Goal: Transaction & Acquisition: Obtain resource

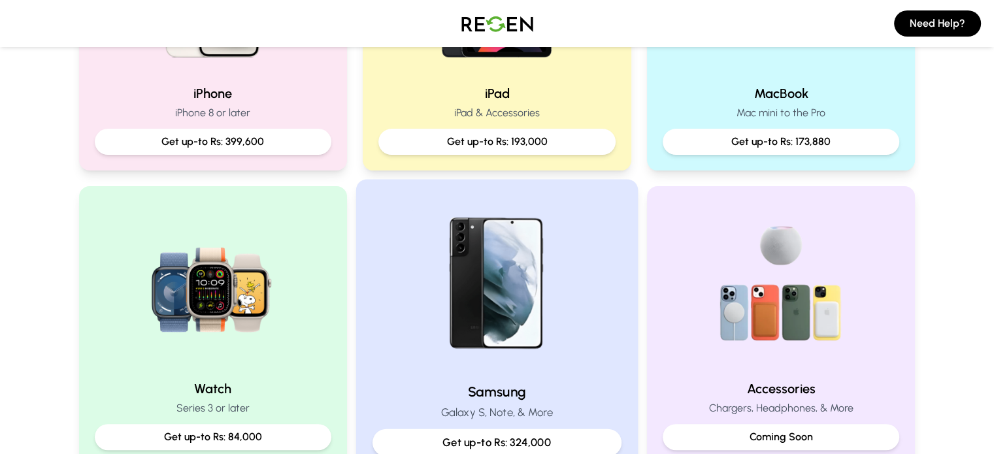
scroll to position [435, 0]
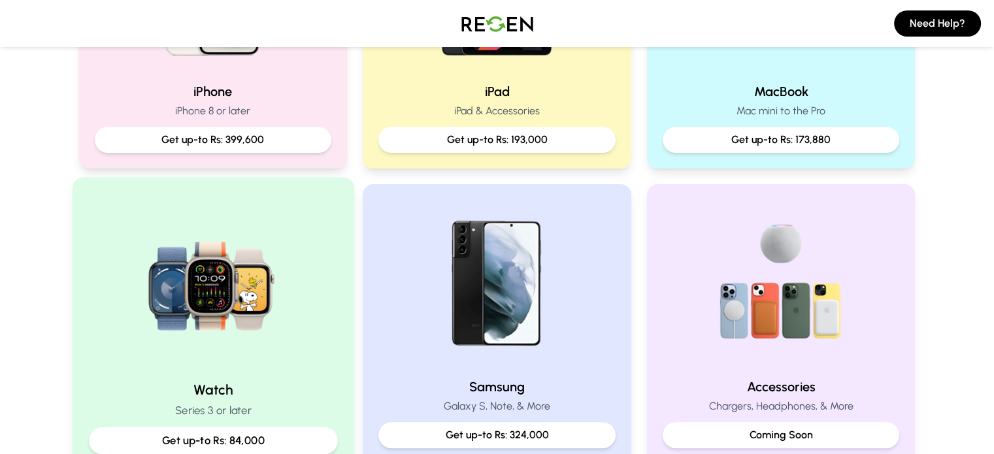
click at [255, 301] on img at bounding box center [213, 282] width 176 height 176
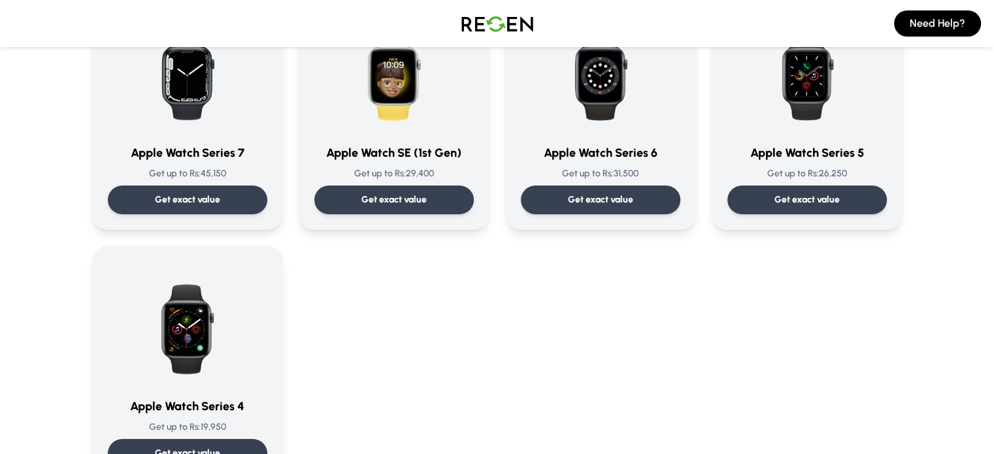
scroll to position [427, 0]
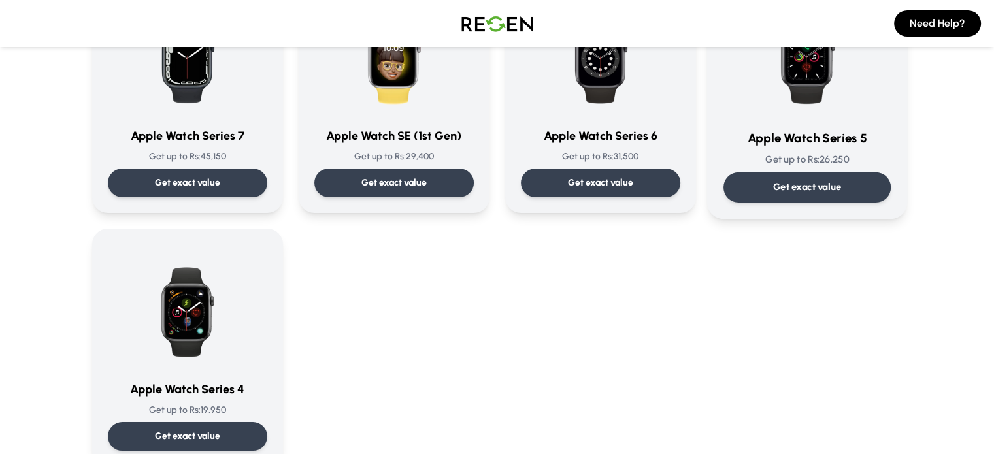
click at [809, 178] on div "Get exact value" at bounding box center [806, 188] width 167 height 30
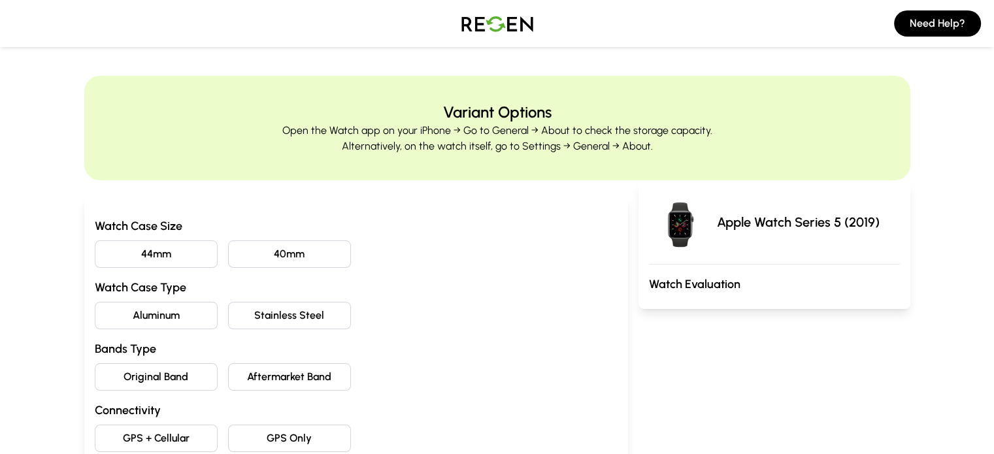
scroll to position [50, 0]
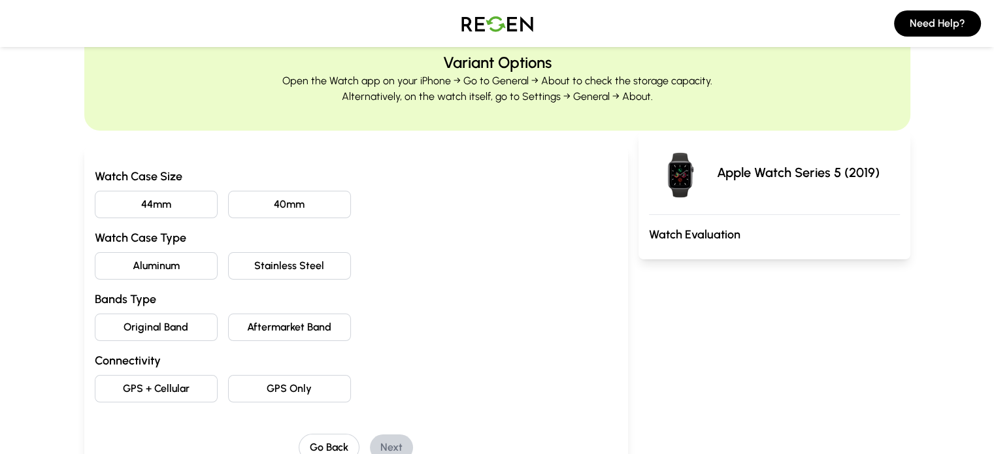
click at [120, 209] on button "44mm" at bounding box center [156, 204] width 123 height 27
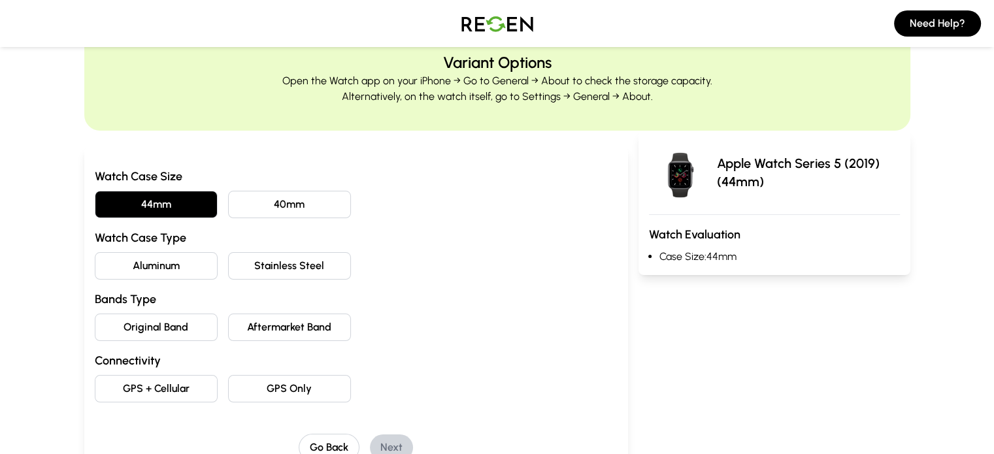
click at [122, 271] on button "Aluminum" at bounding box center [156, 265] width 123 height 27
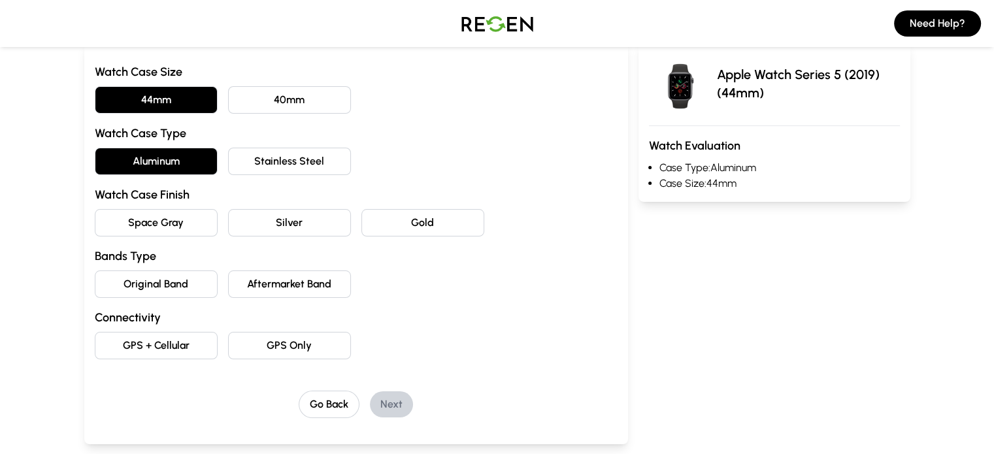
scroll to position [156, 0]
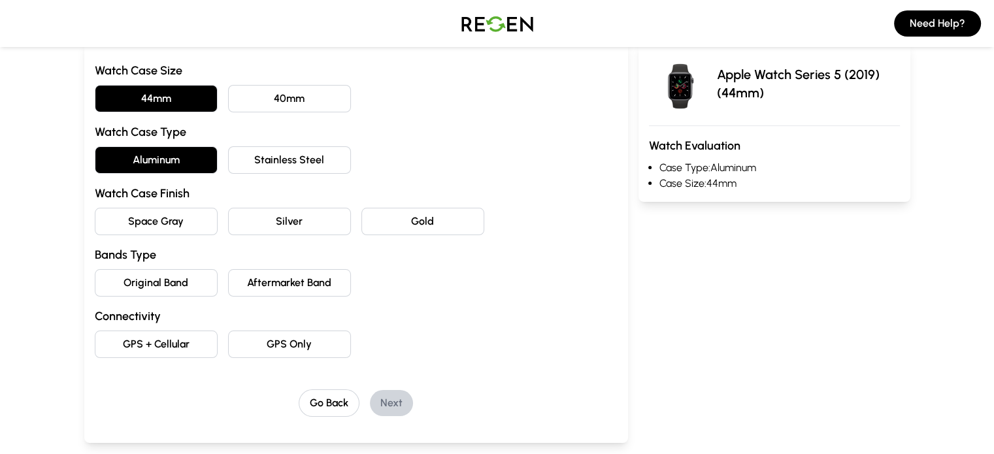
click at [95, 227] on button "Space Gray" at bounding box center [156, 221] width 123 height 27
click at [130, 282] on button "Original Band" at bounding box center [156, 282] width 123 height 27
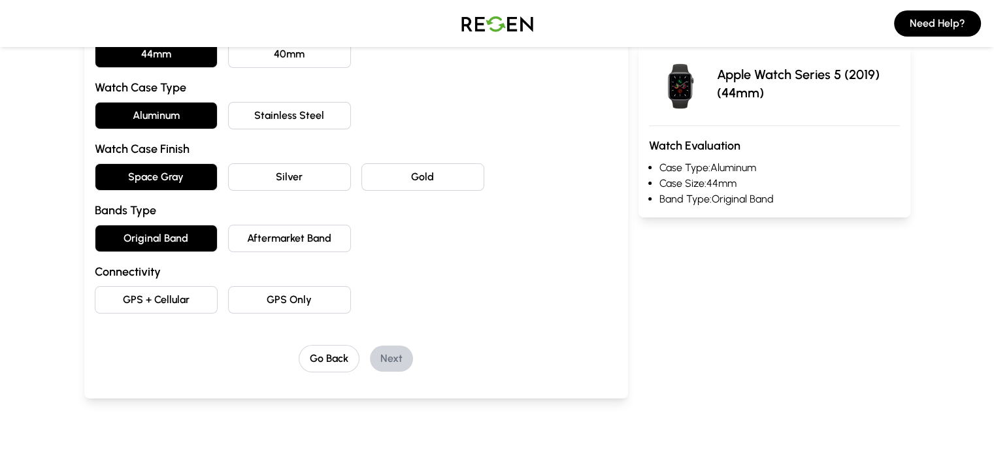
scroll to position [203, 0]
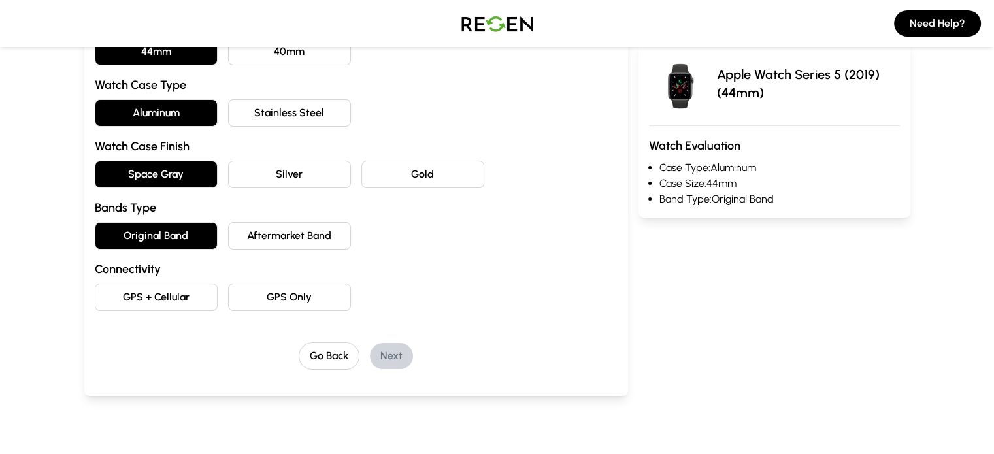
drag, startPoint x: 167, startPoint y: 375, endPoint x: 165, endPoint y: 355, distance: 19.7
click at [165, 355] on div "Watch Case Size 44mm 40mm Watch Case Type Aluminum Stainless Steel Watch Case F…" at bounding box center [356, 194] width 544 height 403
click at [107, 301] on button "GPS + Cellular" at bounding box center [156, 297] width 123 height 27
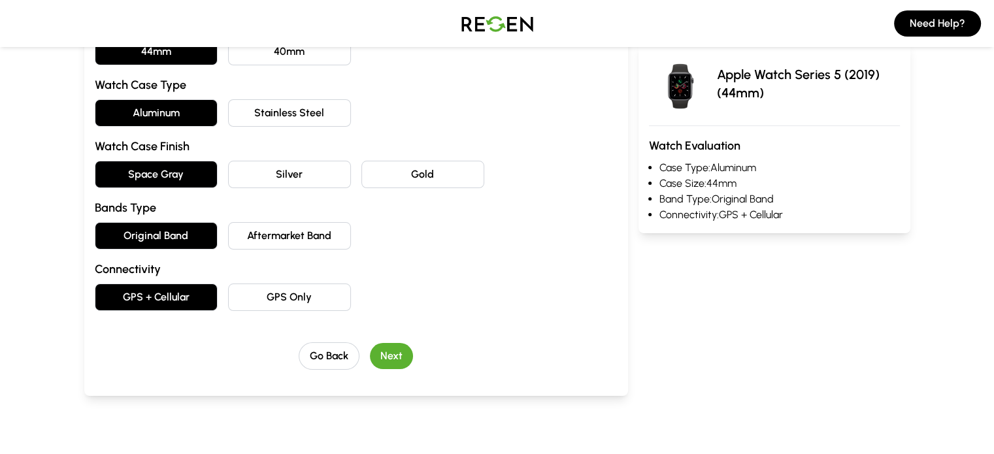
click at [370, 356] on button "Next" at bounding box center [391, 356] width 43 height 26
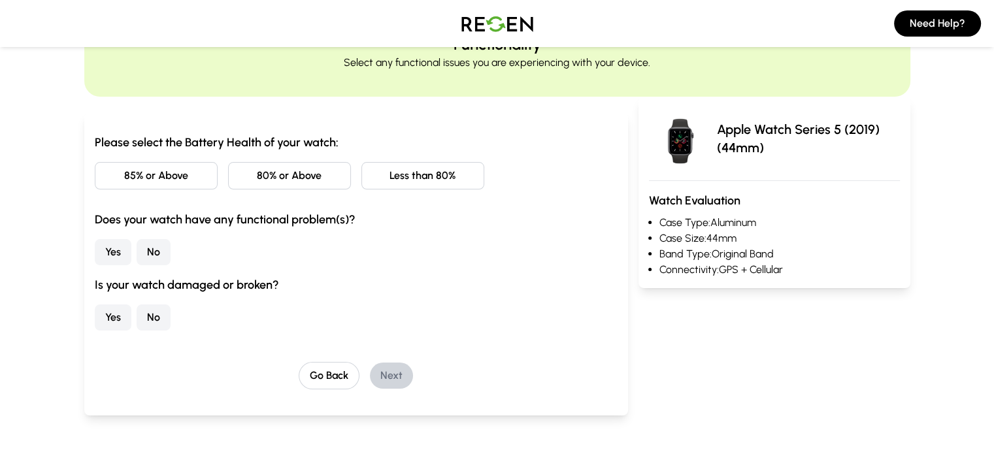
scroll to position [65, 0]
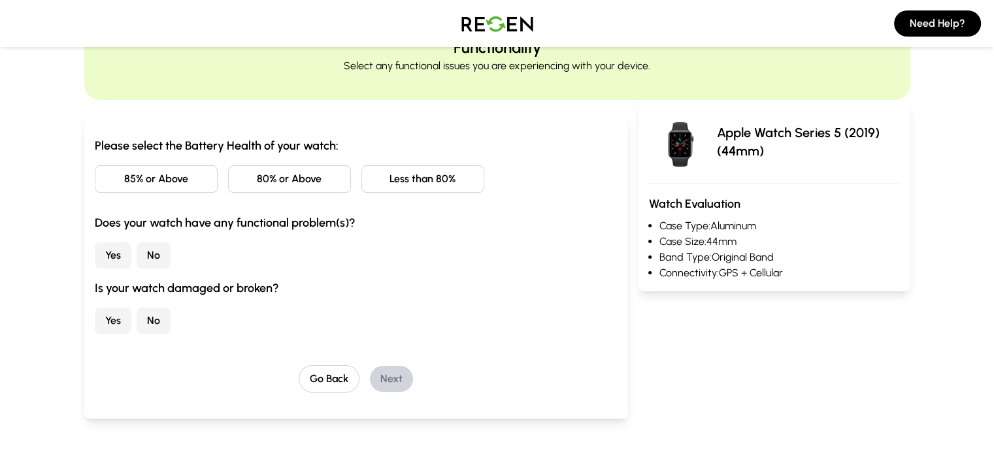
click at [395, 176] on button "Less than 80%" at bounding box center [422, 178] width 123 height 27
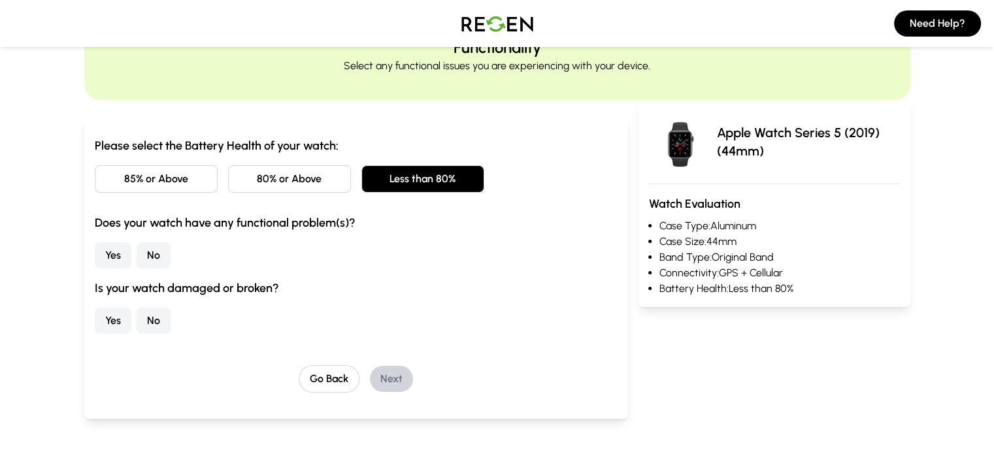
click at [137, 257] on button "No" at bounding box center [154, 255] width 34 height 26
click at [137, 322] on button "No" at bounding box center [154, 321] width 34 height 26
click at [370, 375] on button "Next" at bounding box center [391, 379] width 43 height 26
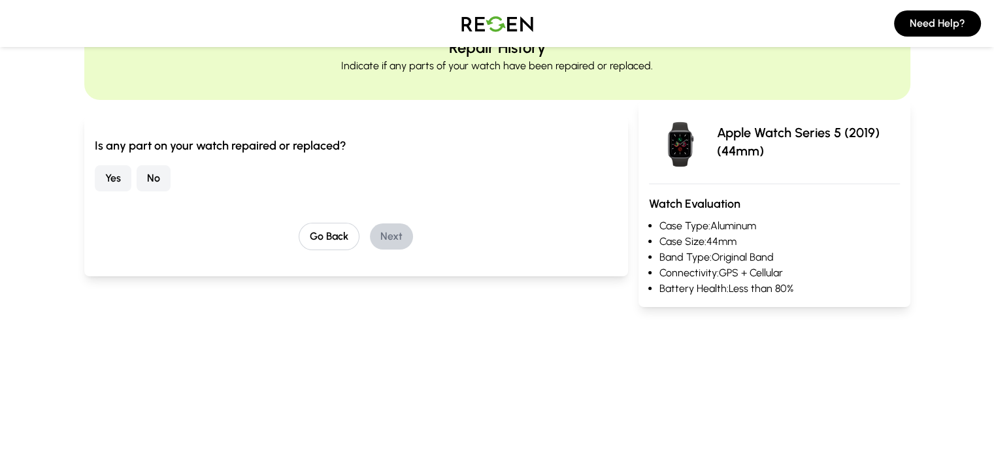
click at [137, 172] on button "No" at bounding box center [154, 178] width 34 height 26
click at [370, 233] on button "Next" at bounding box center [391, 237] width 43 height 26
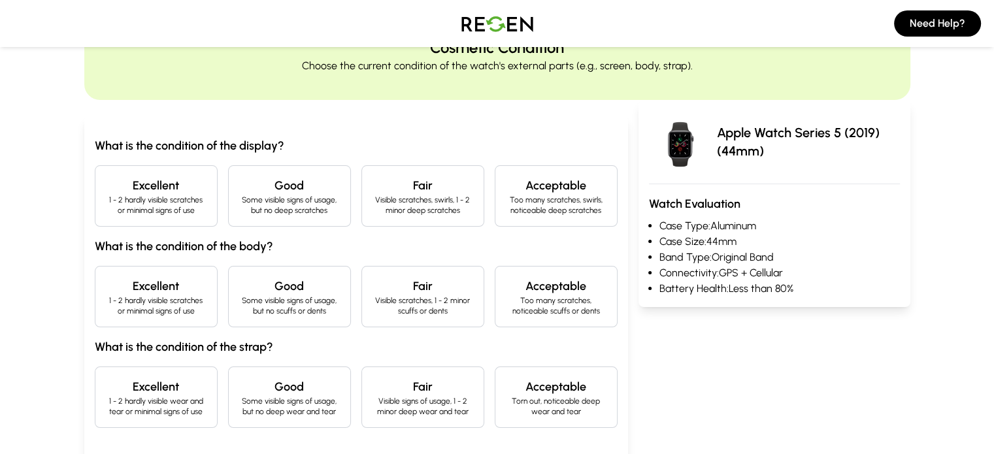
click at [284, 201] on p "Some visible signs of usage, but no deep scratches" at bounding box center [289, 205] width 101 height 21
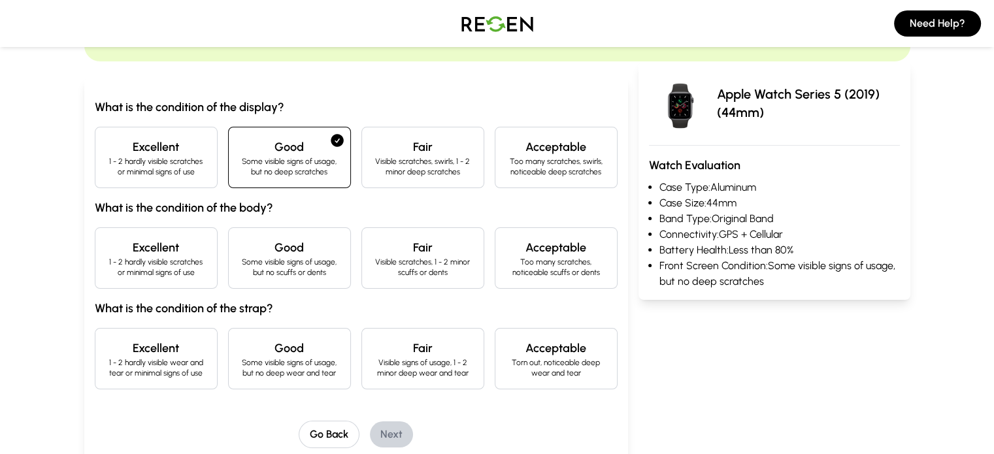
scroll to position [104, 0]
click at [258, 244] on h4 "Good" at bounding box center [289, 247] width 101 height 18
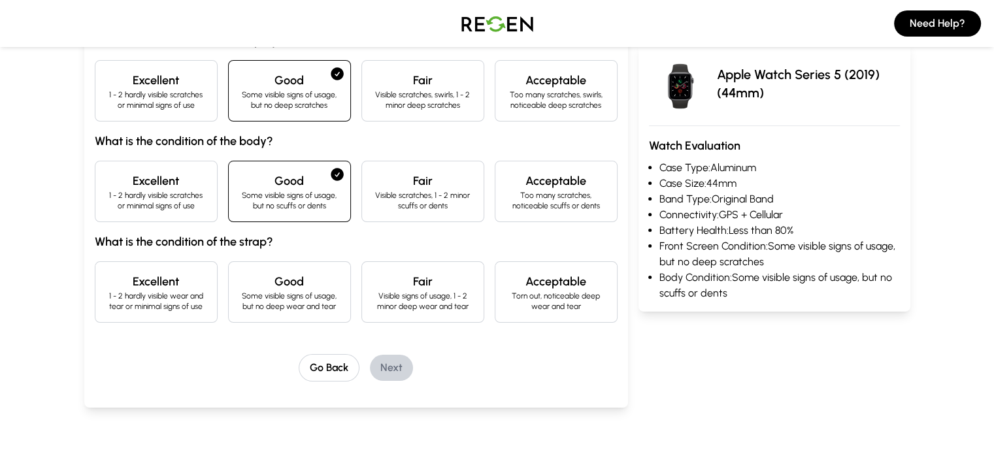
scroll to position [203, 0]
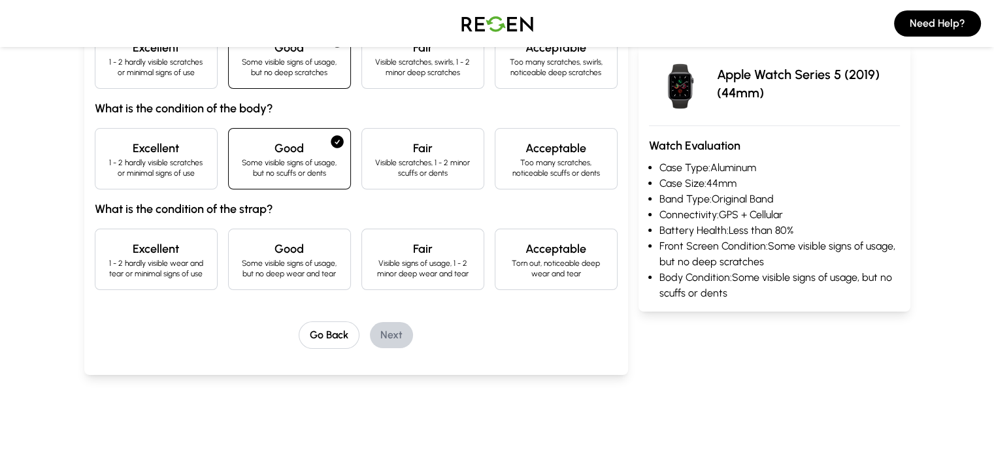
click at [277, 263] on p "Some visible signs of usage, but no deep wear and tear" at bounding box center [289, 268] width 101 height 21
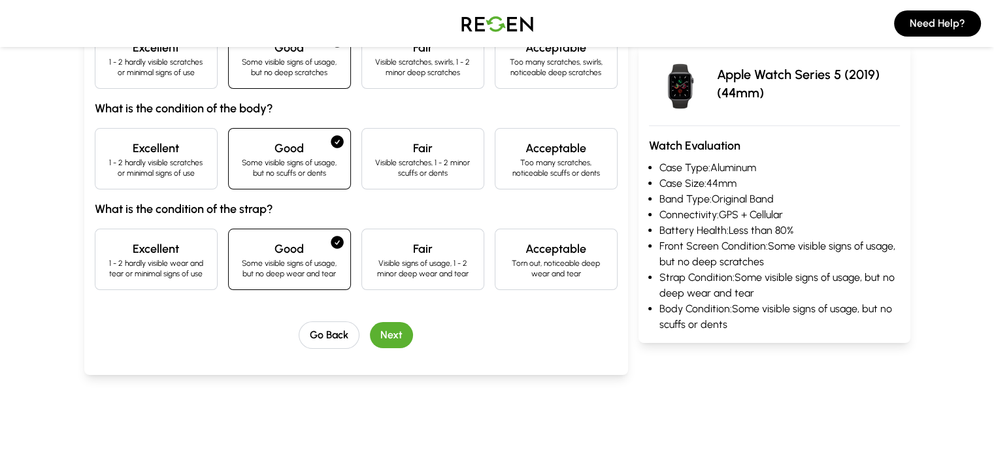
click at [371, 332] on button "Next" at bounding box center [391, 335] width 43 height 26
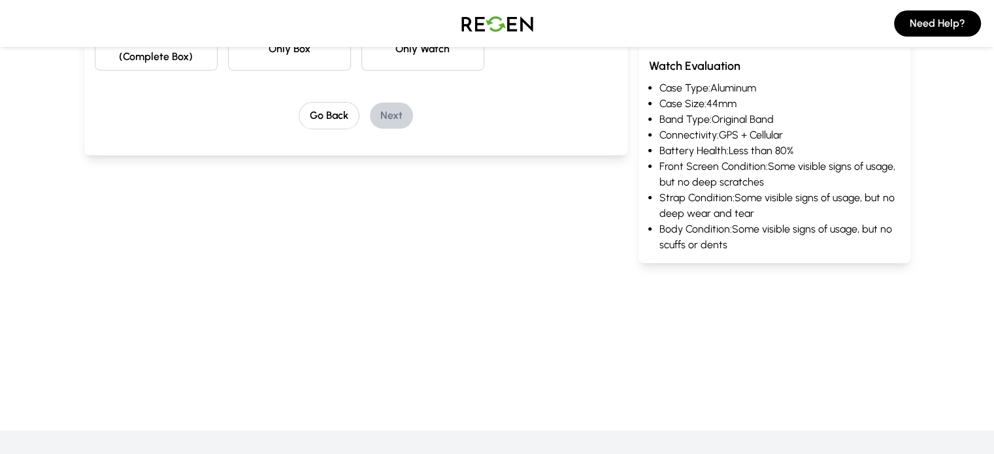
scroll to position [0, 0]
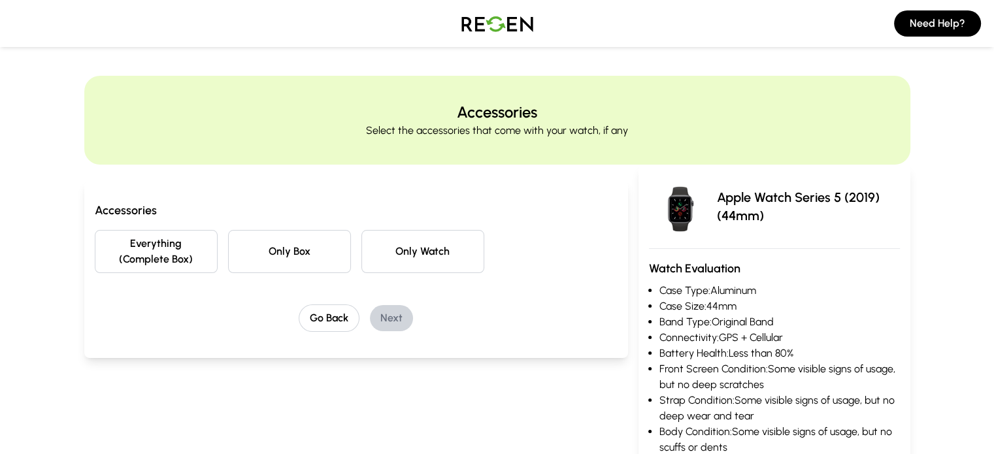
click at [141, 243] on button "Everything (Complete Box)" at bounding box center [156, 251] width 123 height 43
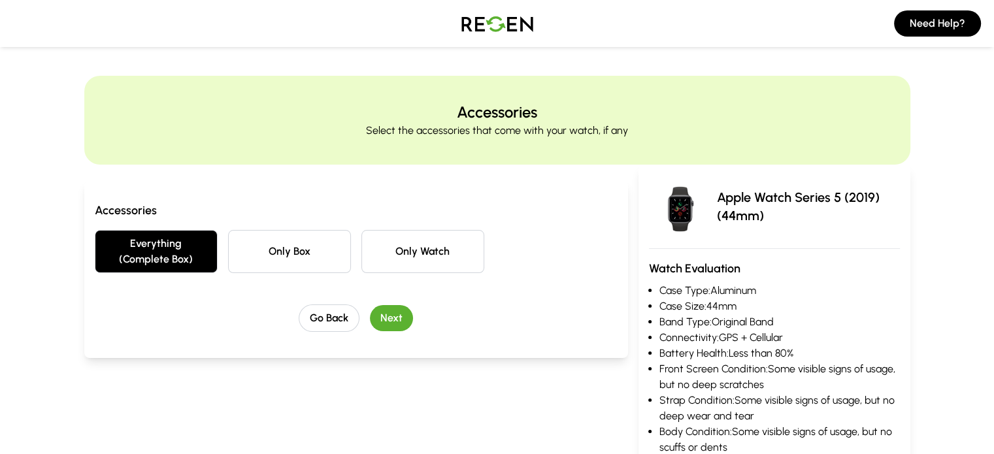
click at [373, 309] on button "Next" at bounding box center [391, 318] width 43 height 26
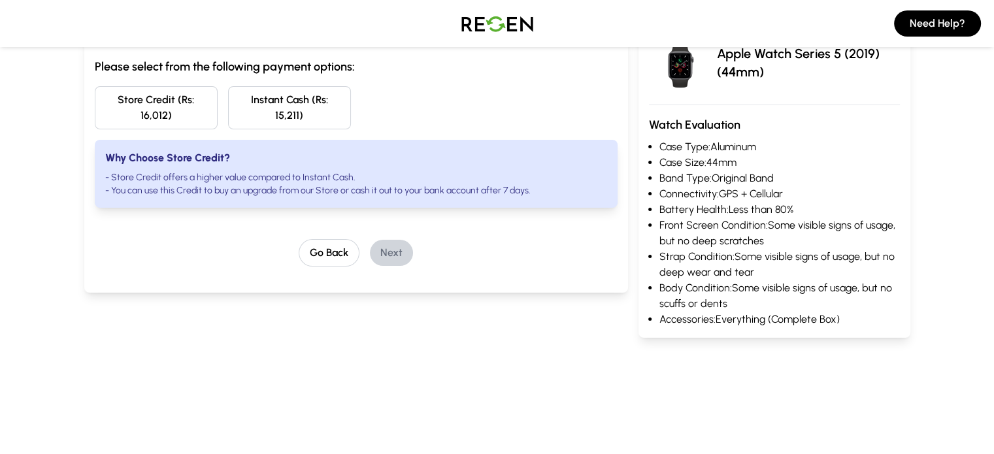
scroll to position [65, 0]
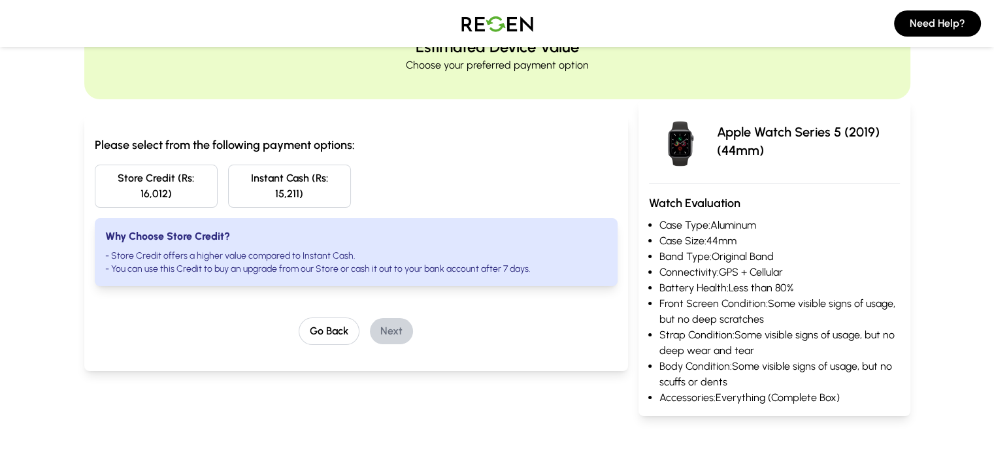
click at [280, 182] on button "Instant Cash (Rs: 15,211)" at bounding box center [289, 186] width 123 height 43
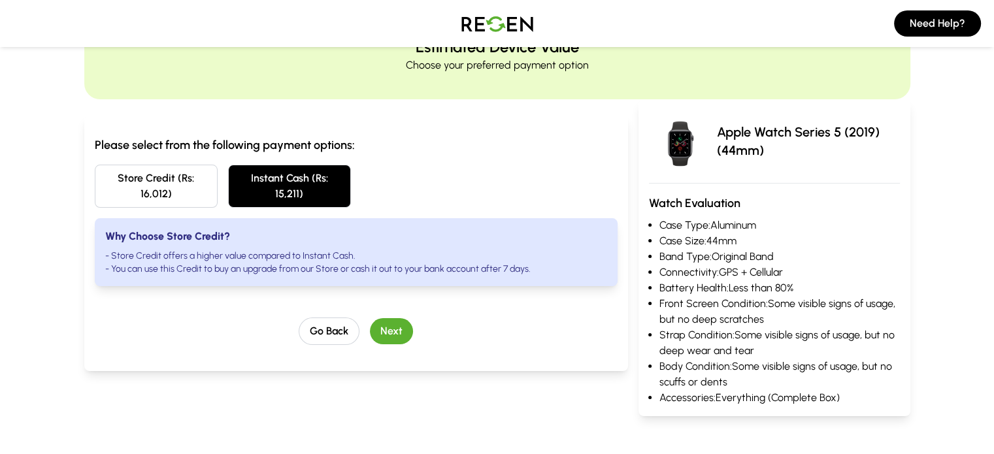
click at [370, 318] on button "Next" at bounding box center [391, 331] width 43 height 26
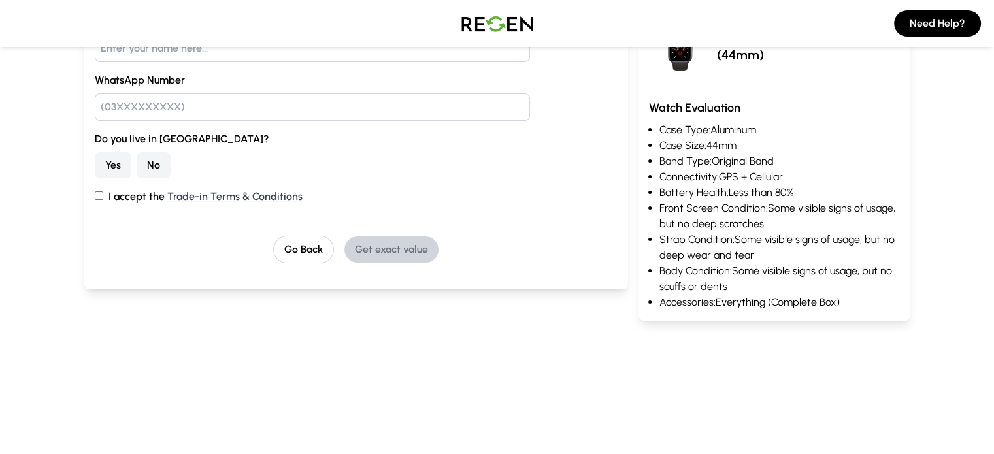
scroll to position [188, 0]
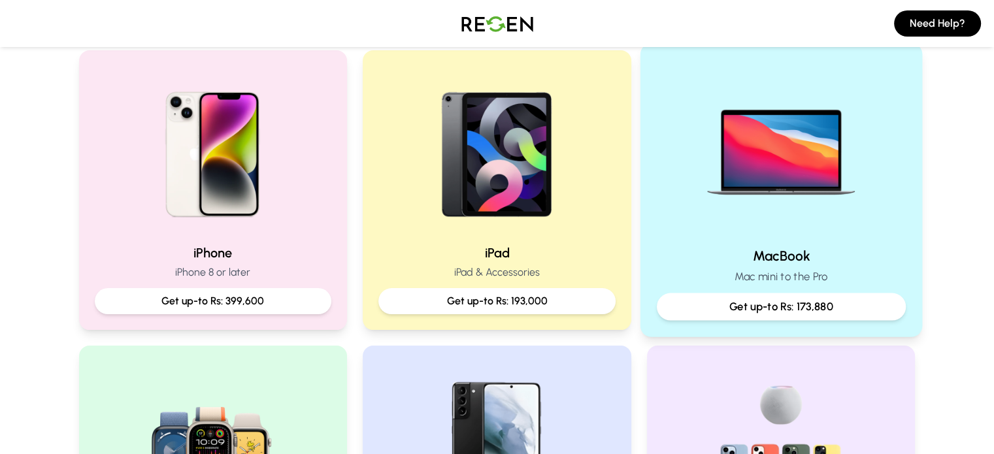
scroll to position [310, 0]
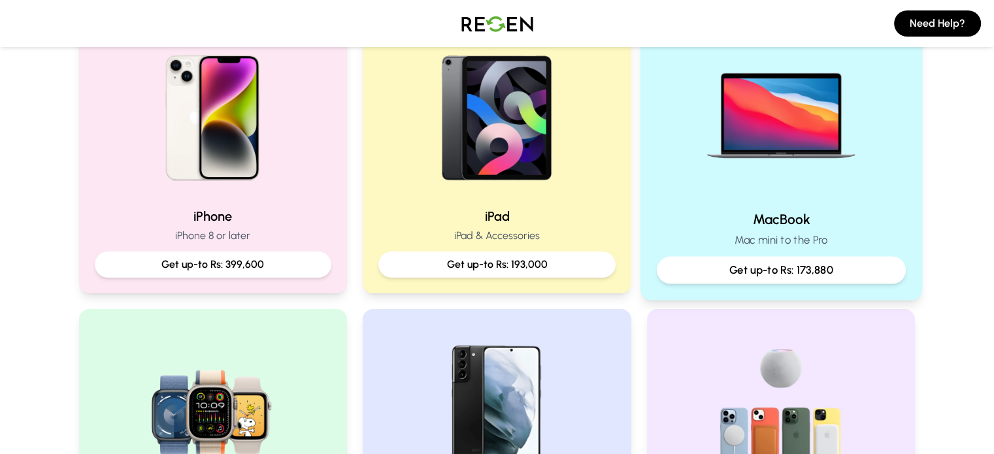
click at [777, 166] on img at bounding box center [781, 112] width 176 height 176
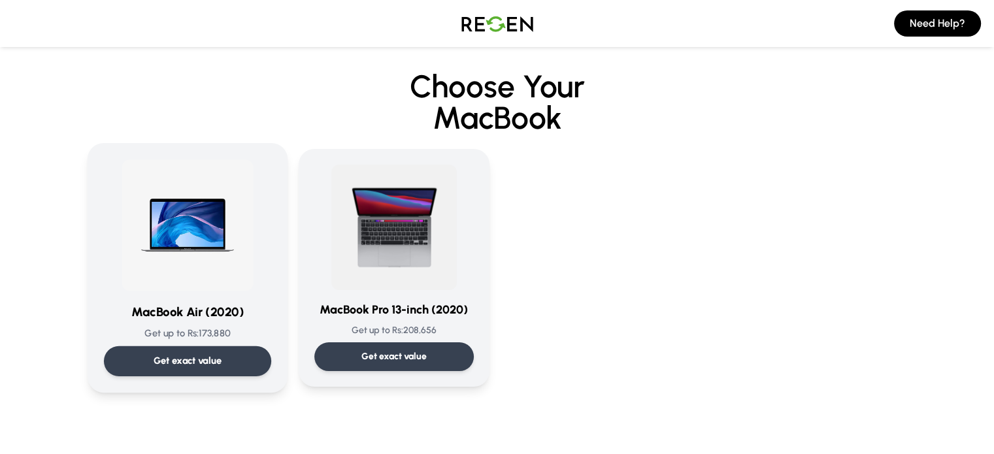
click at [139, 292] on div "MacBook Air (2020) Get up to Rs: 173,880 Get exact value" at bounding box center [186, 267] width 167 height 217
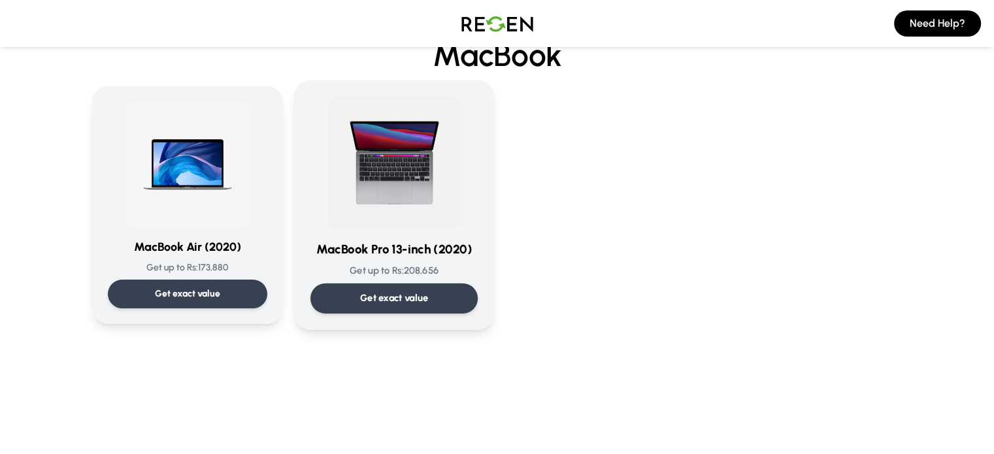
scroll to position [65, 0]
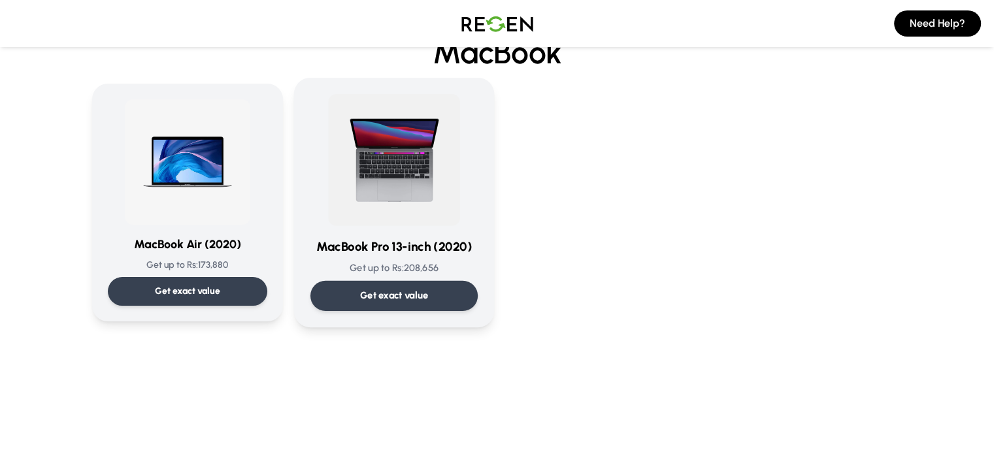
click at [406, 216] on img at bounding box center [394, 160] width 132 height 132
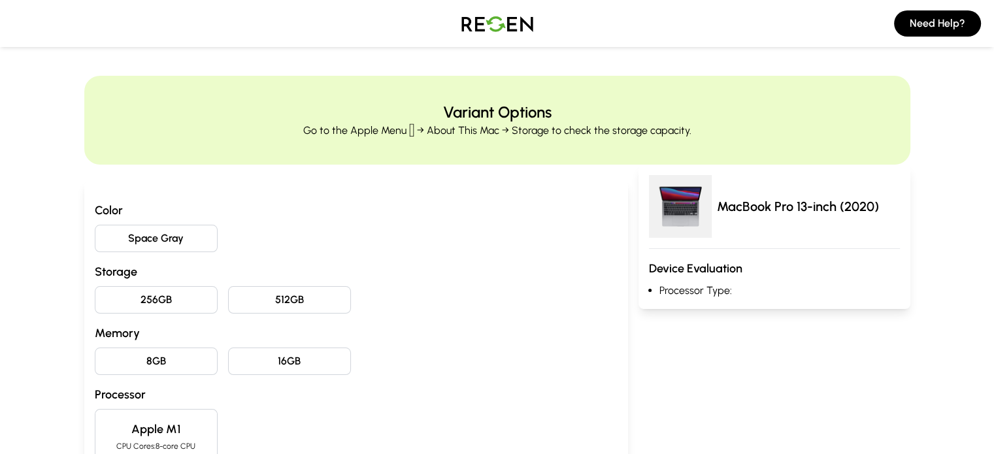
scroll to position [62, 0]
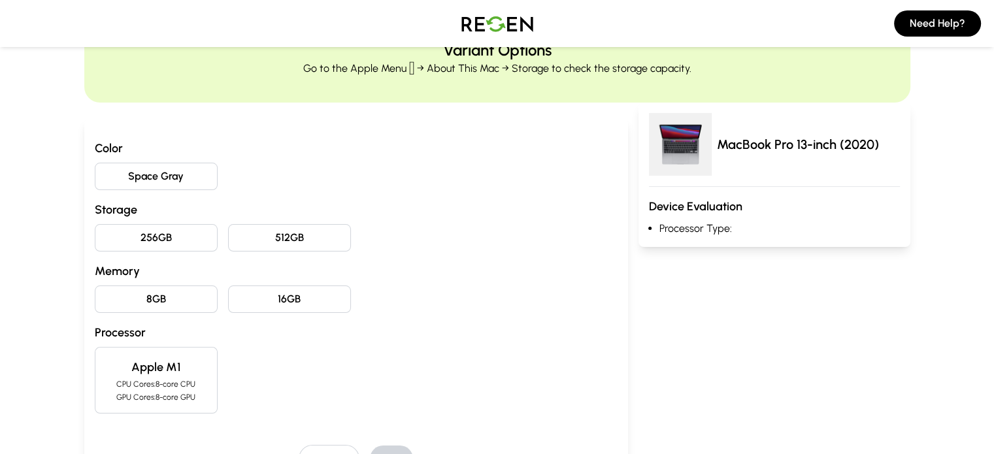
click at [139, 176] on button "Space Gray" at bounding box center [156, 176] width 123 height 27
click at [119, 235] on button "256GB" at bounding box center [156, 237] width 123 height 27
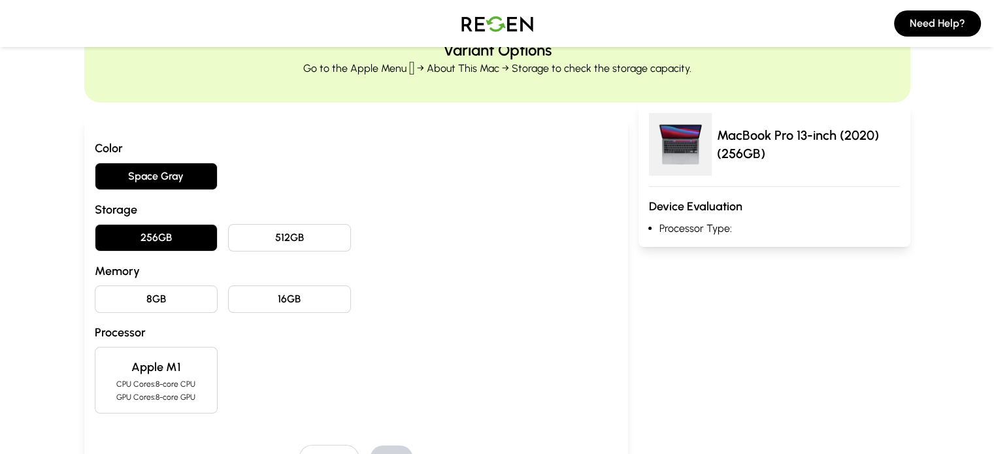
click at [114, 310] on button "8GB" at bounding box center [156, 299] width 123 height 27
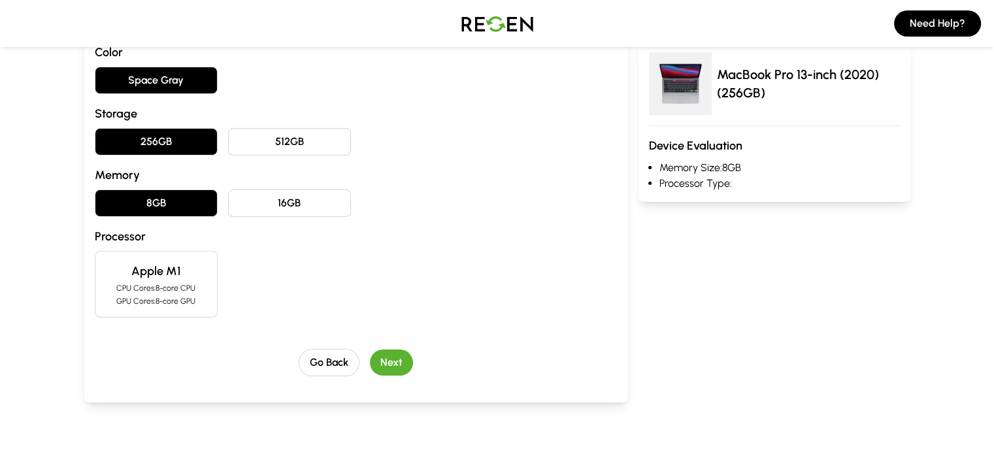
scroll to position [167, 0]
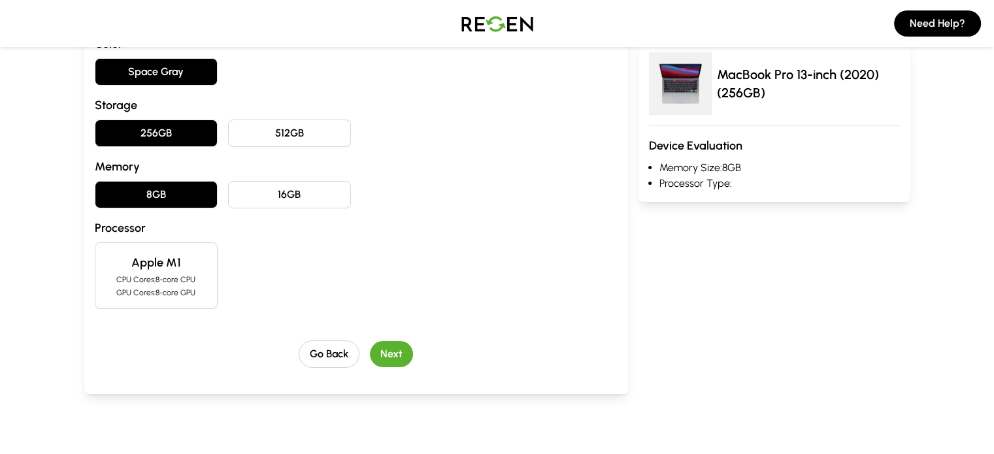
click at [105, 271] on div "Apple M1 CPU Cores: 8-core CPU GPU Cores: 8-core GPU" at bounding box center [156, 275] width 123 height 67
click at [370, 356] on button "Next" at bounding box center [391, 354] width 43 height 26
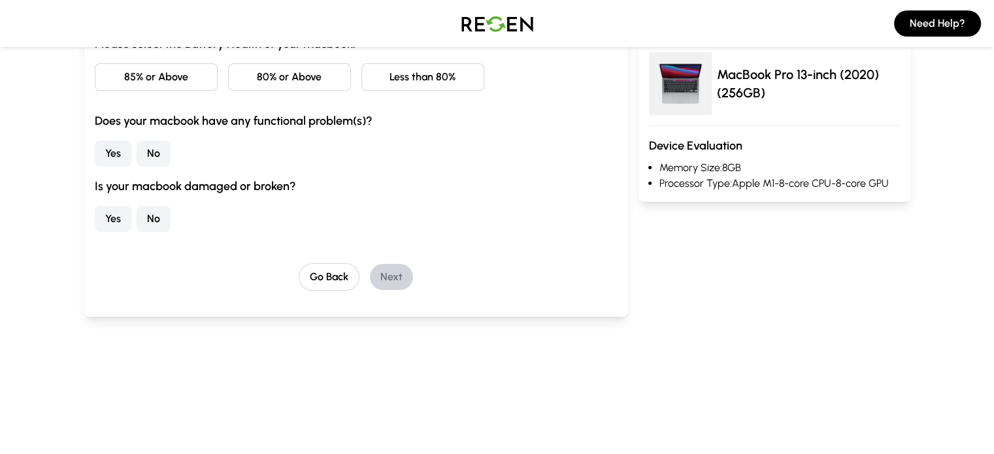
scroll to position [0, 0]
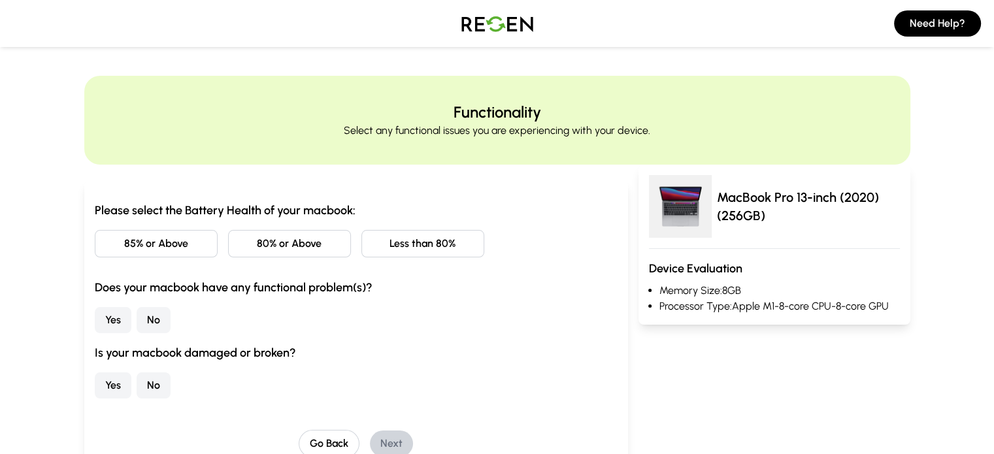
click at [302, 240] on button "80% or Above" at bounding box center [289, 243] width 123 height 27
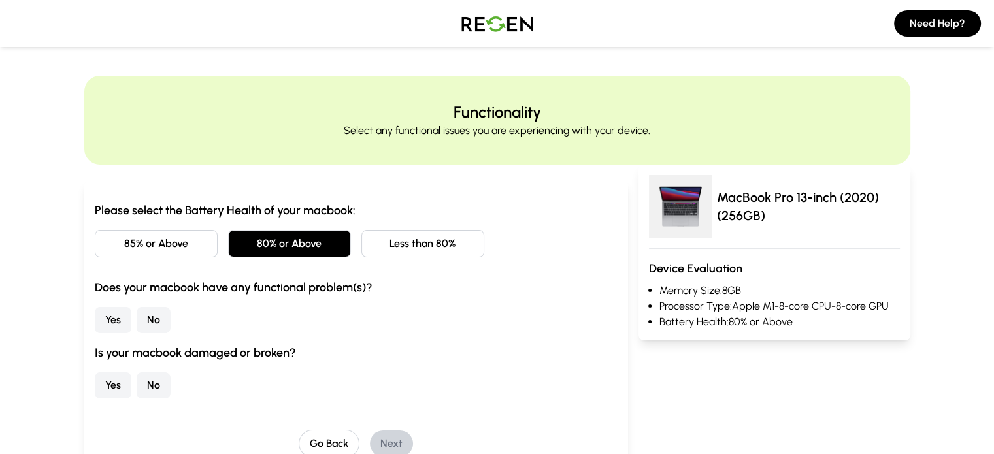
click at [137, 318] on button "No" at bounding box center [154, 320] width 34 height 26
click at [137, 381] on button "No" at bounding box center [154, 386] width 34 height 26
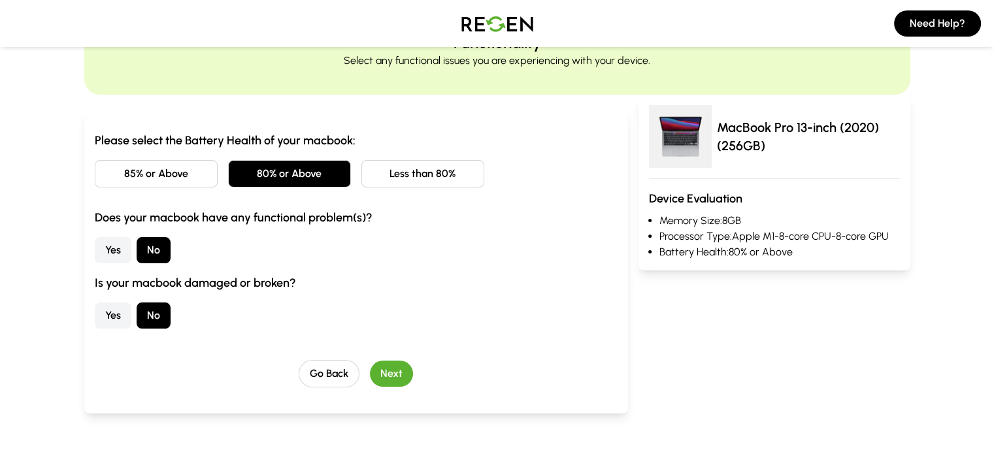
scroll to position [73, 0]
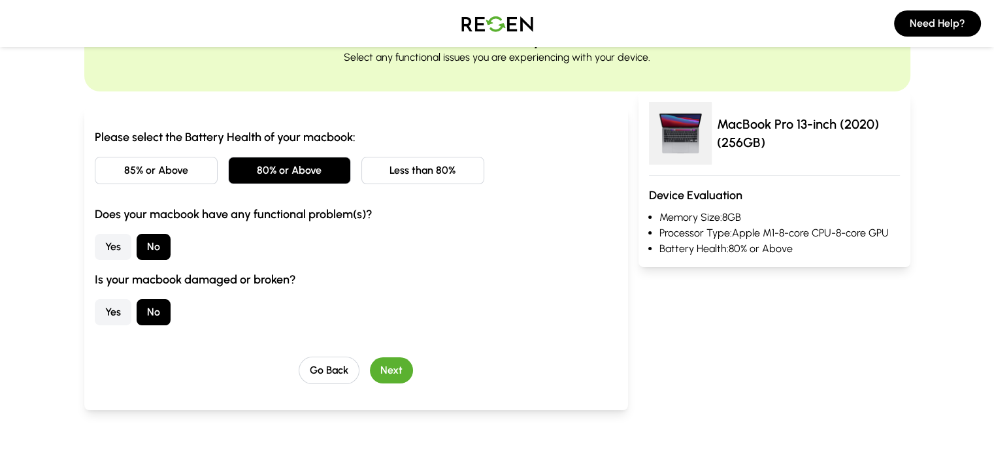
click at [95, 313] on button "Yes" at bounding box center [113, 312] width 37 height 26
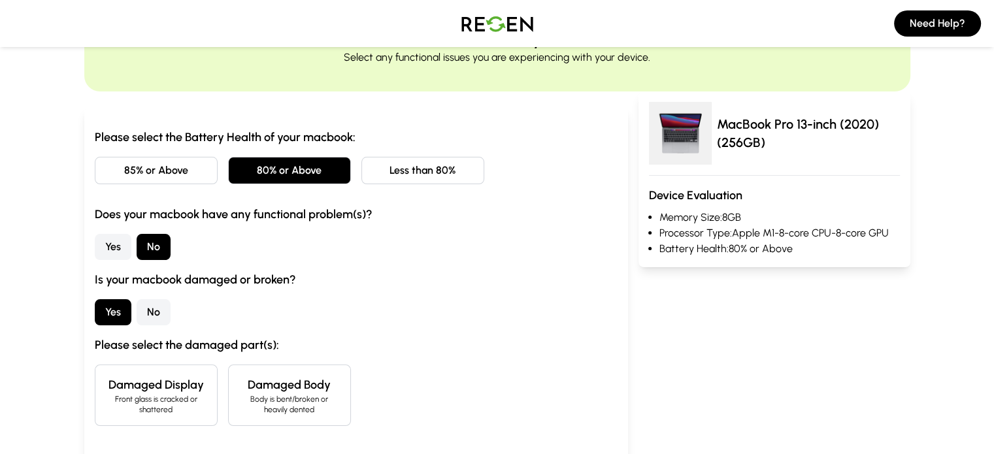
click at [106, 393] on h4 "Damaged Display" at bounding box center [156, 385] width 101 height 18
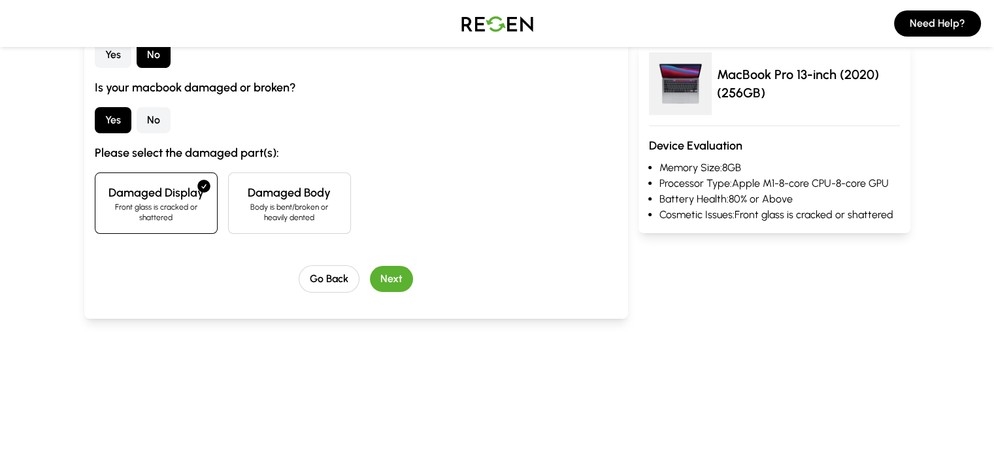
scroll to position [267, 0]
click at [370, 284] on button "Next" at bounding box center [391, 278] width 43 height 26
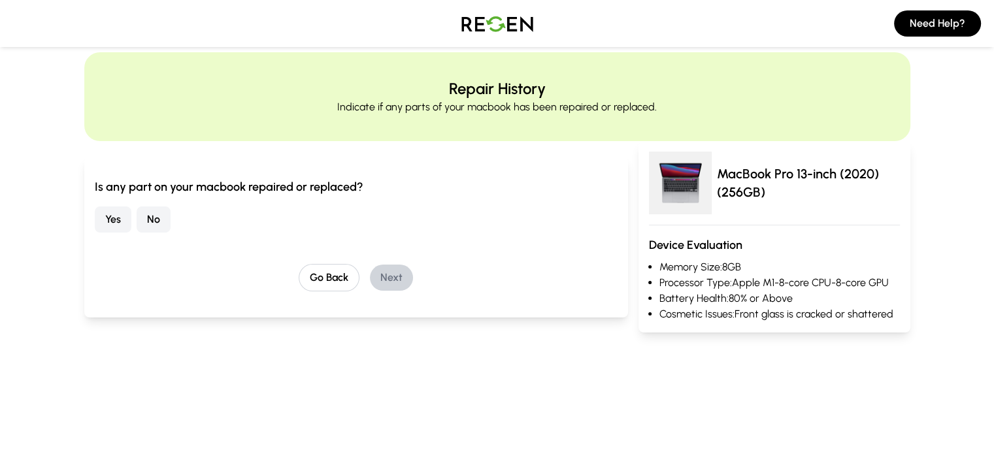
click at [137, 218] on button "No" at bounding box center [154, 220] width 34 height 26
click at [374, 267] on button "Next" at bounding box center [391, 278] width 43 height 26
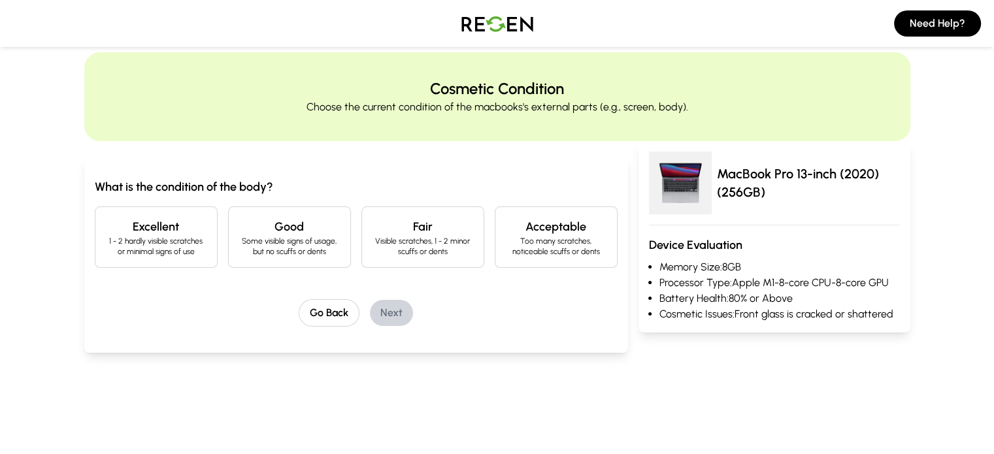
click at [254, 222] on h4 "Good" at bounding box center [289, 227] width 101 height 18
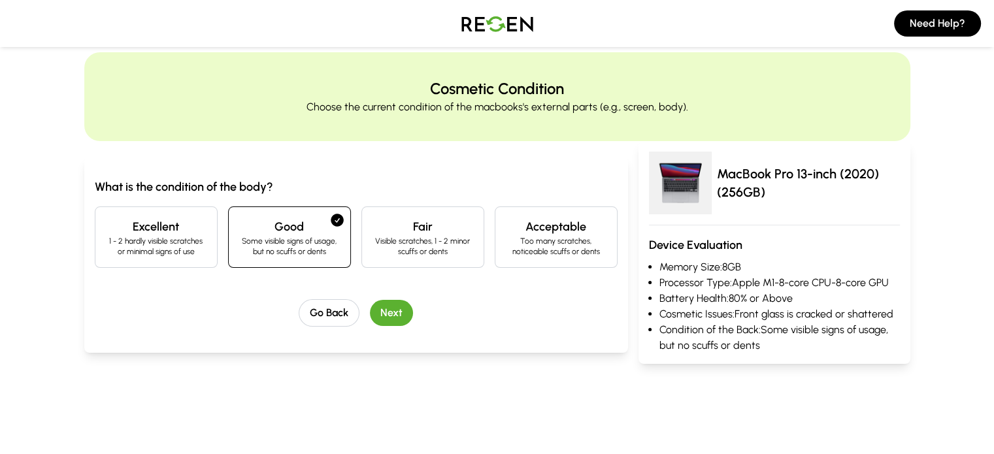
click at [370, 308] on button "Next" at bounding box center [391, 313] width 43 height 26
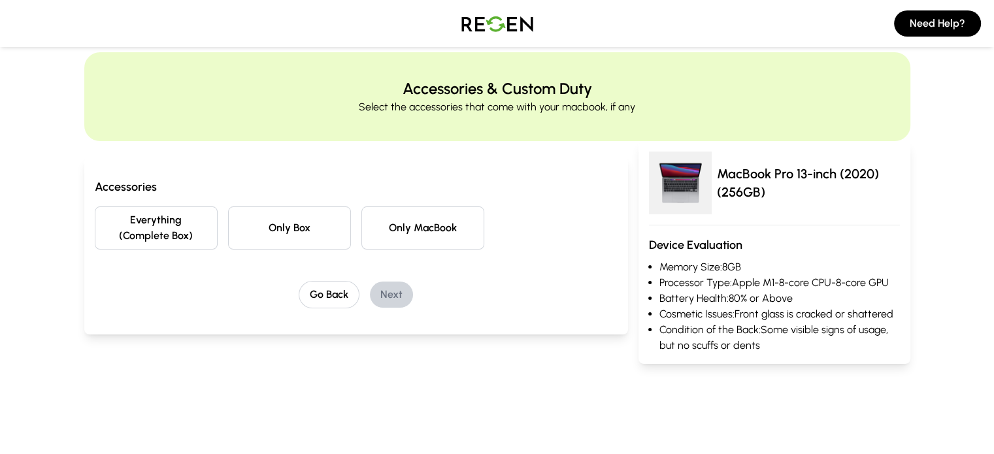
click at [414, 219] on button "Only MacBook" at bounding box center [422, 228] width 123 height 43
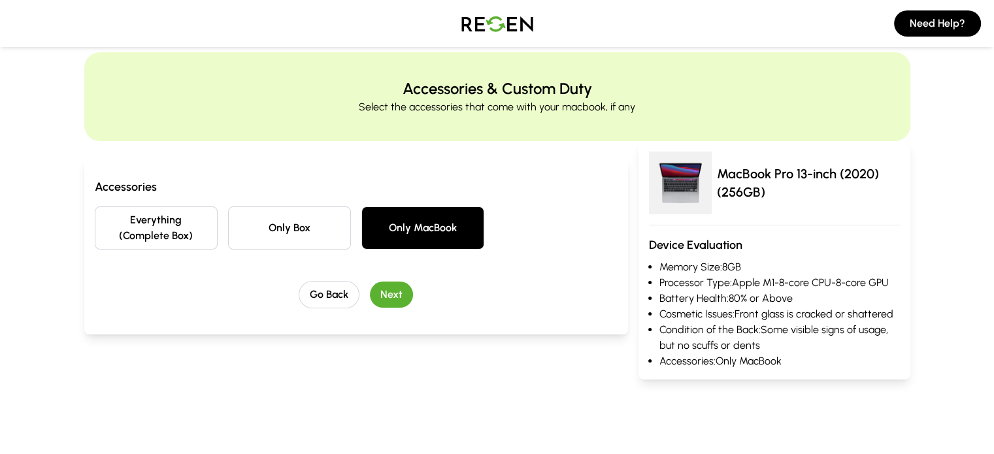
click at [370, 282] on button "Next" at bounding box center [391, 295] width 43 height 26
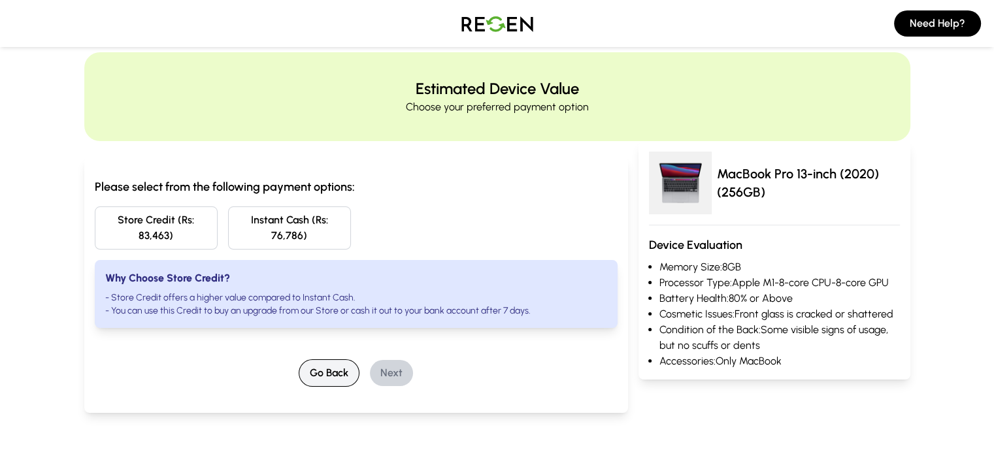
click at [311, 359] on button "Go Back" at bounding box center [329, 372] width 61 height 27
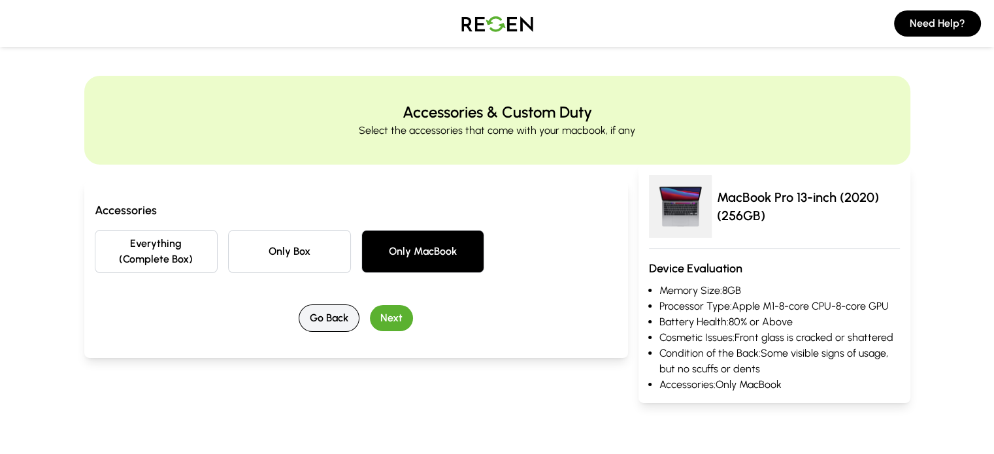
click at [313, 305] on button "Go Back" at bounding box center [329, 318] width 61 height 27
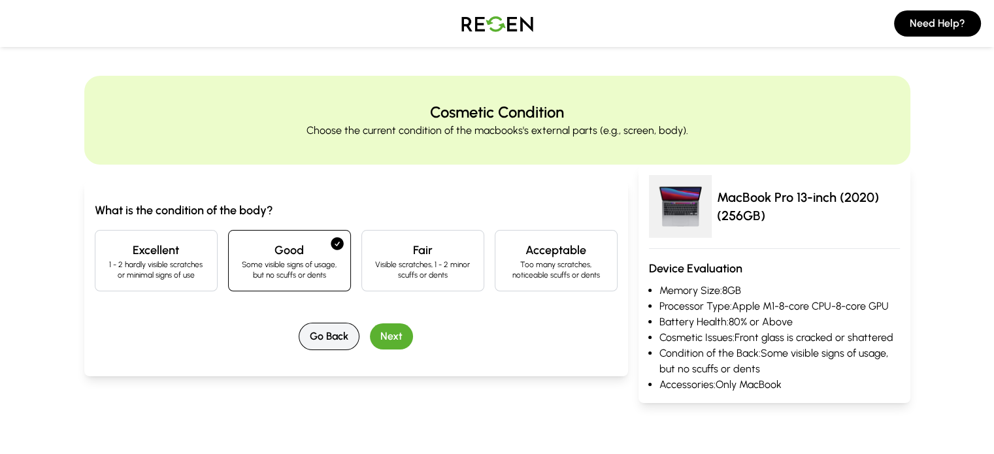
click at [299, 334] on button "Go Back" at bounding box center [329, 336] width 61 height 27
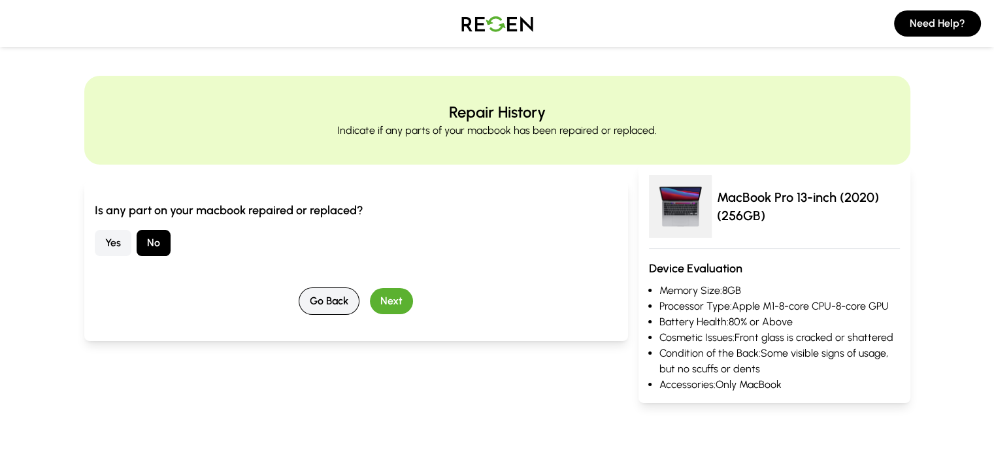
click at [302, 310] on button "Go Back" at bounding box center [329, 301] width 61 height 27
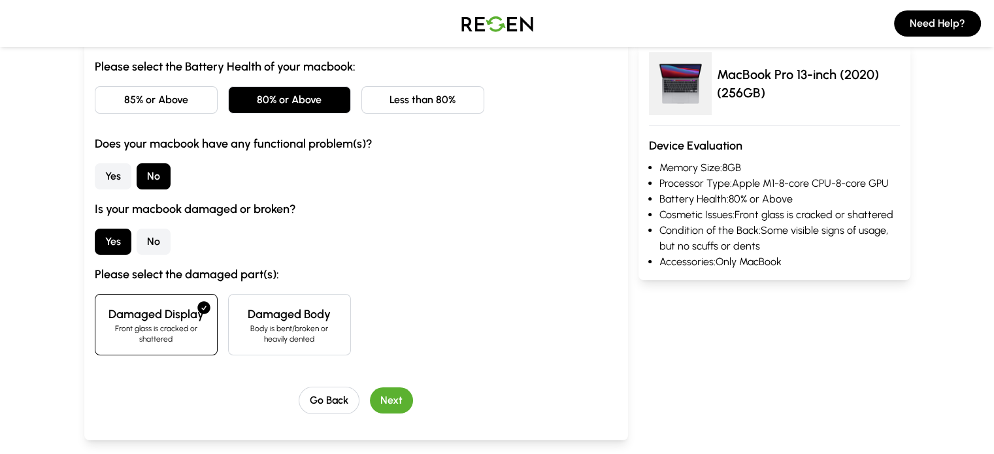
scroll to position [145, 0]
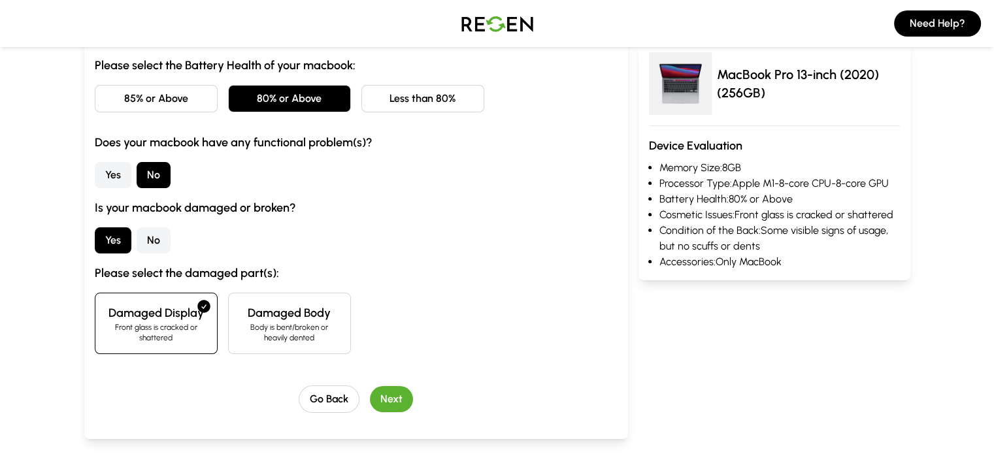
click at [239, 326] on p "Body is bent/broken or heavily dented" at bounding box center [289, 332] width 101 height 21
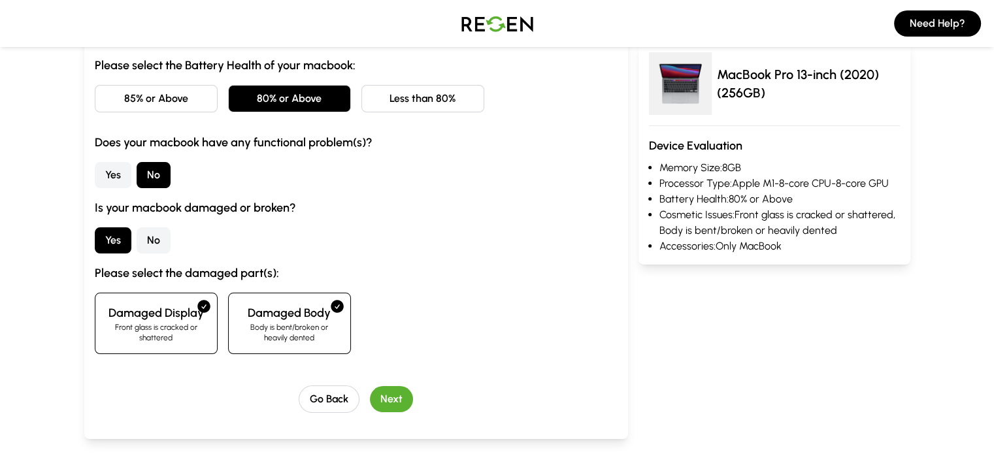
click at [196, 310] on icon at bounding box center [204, 307] width 16 height 16
click at [239, 318] on h4 "Damaged Body" at bounding box center [289, 313] width 101 height 18
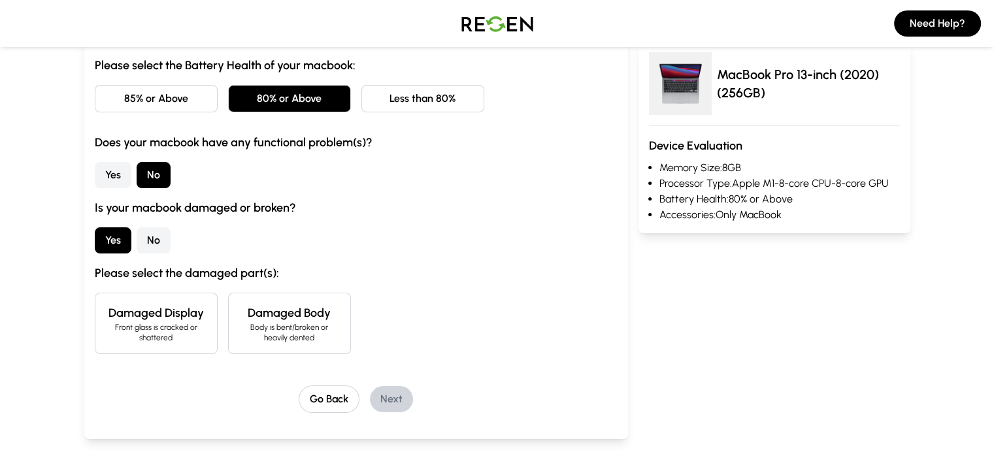
click at [137, 232] on button "No" at bounding box center [154, 240] width 34 height 26
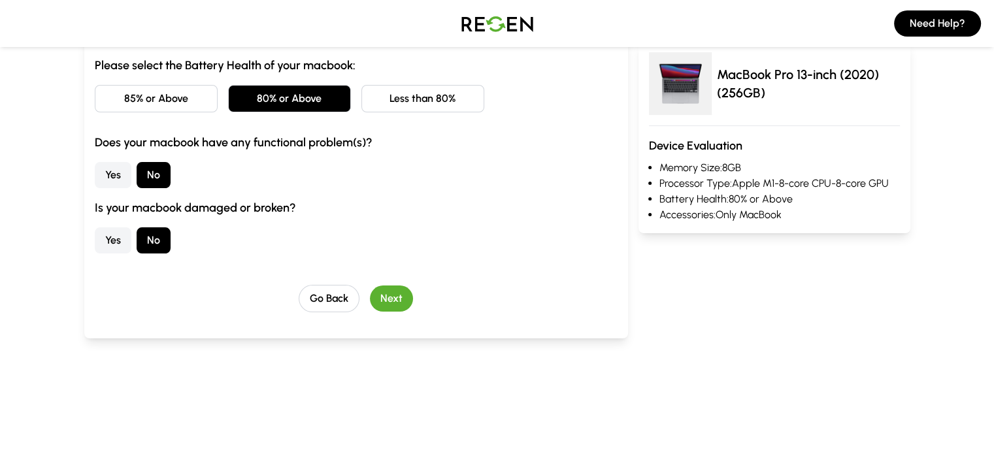
click at [370, 303] on button "Next" at bounding box center [391, 299] width 43 height 26
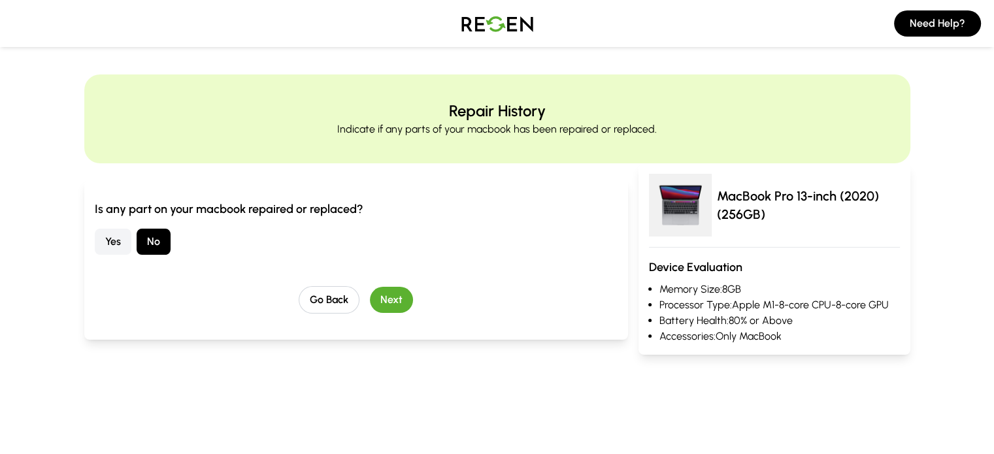
scroll to position [0, 0]
click at [95, 237] on button "Yes" at bounding box center [113, 243] width 37 height 26
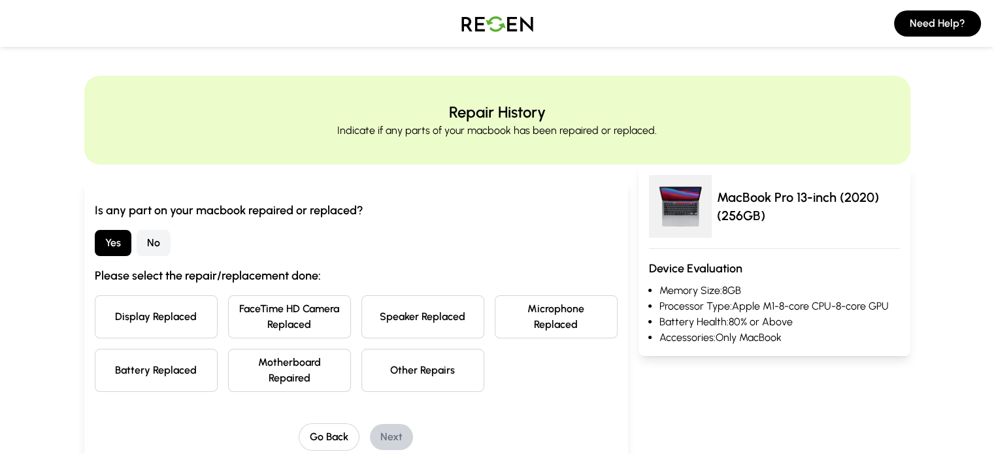
click at [115, 310] on button "Display Replaced" at bounding box center [156, 316] width 123 height 43
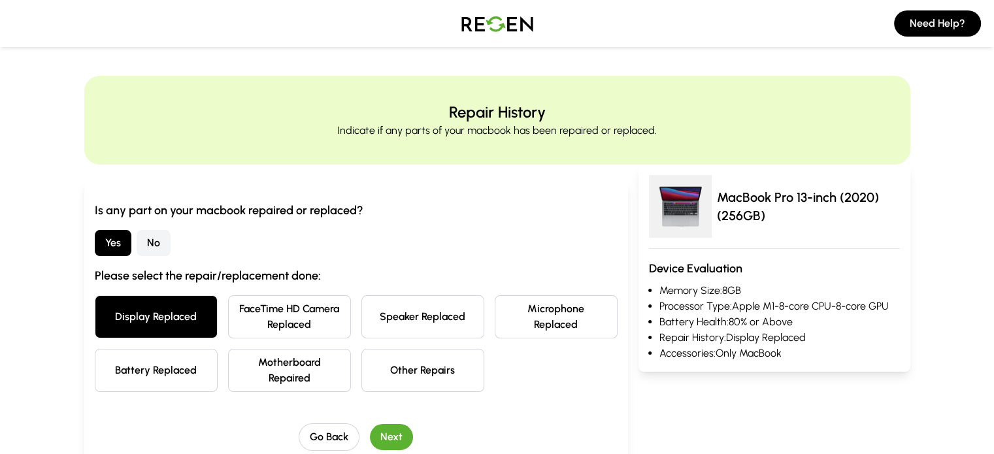
click at [371, 424] on button "Next" at bounding box center [391, 437] width 43 height 26
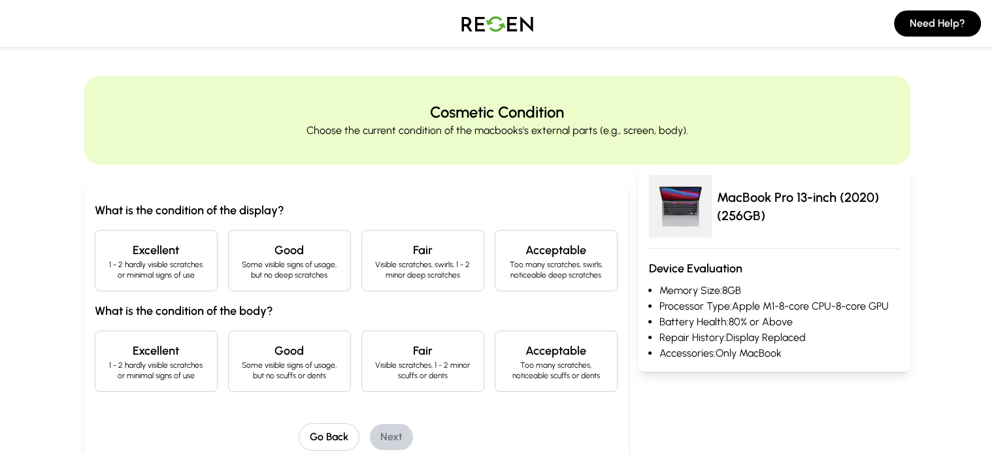
click at [243, 261] on p "Some visible signs of usage, but no deep scratches" at bounding box center [289, 269] width 101 height 21
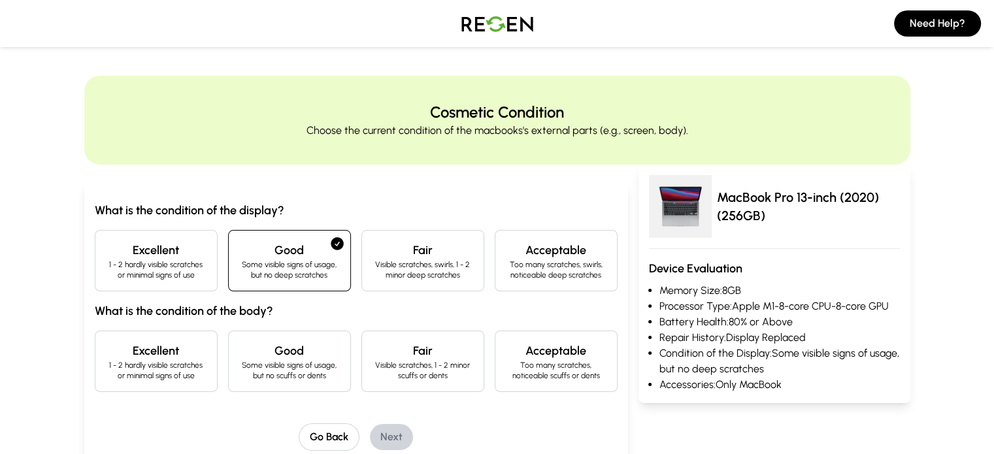
click at [127, 260] on p "1 - 2 hardly visible scratches or minimal signs of use" at bounding box center [156, 269] width 101 height 21
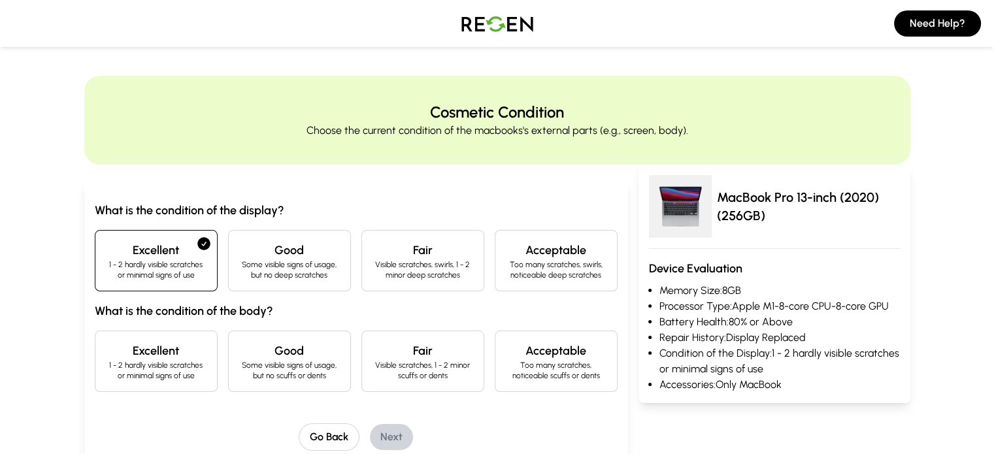
click at [239, 360] on p "Some visible signs of usage, but no scuffs or dents" at bounding box center [289, 370] width 101 height 21
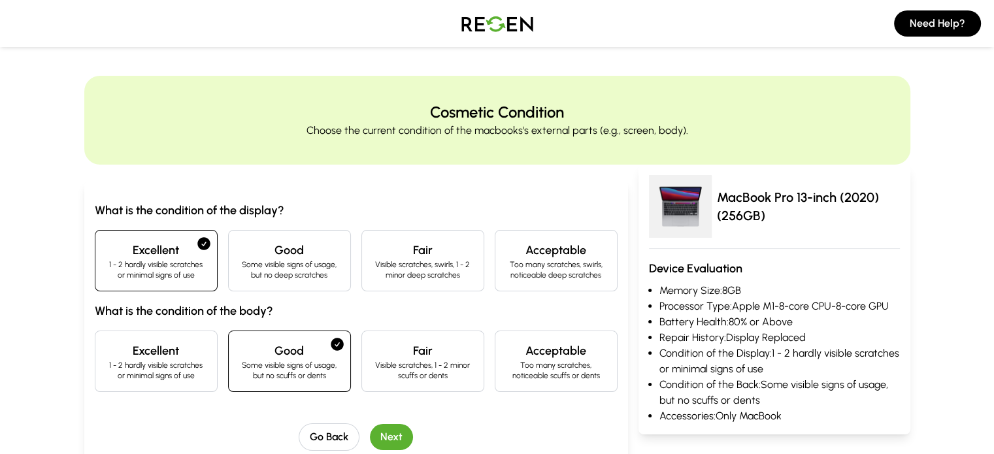
click at [370, 432] on button "Next" at bounding box center [391, 437] width 43 height 26
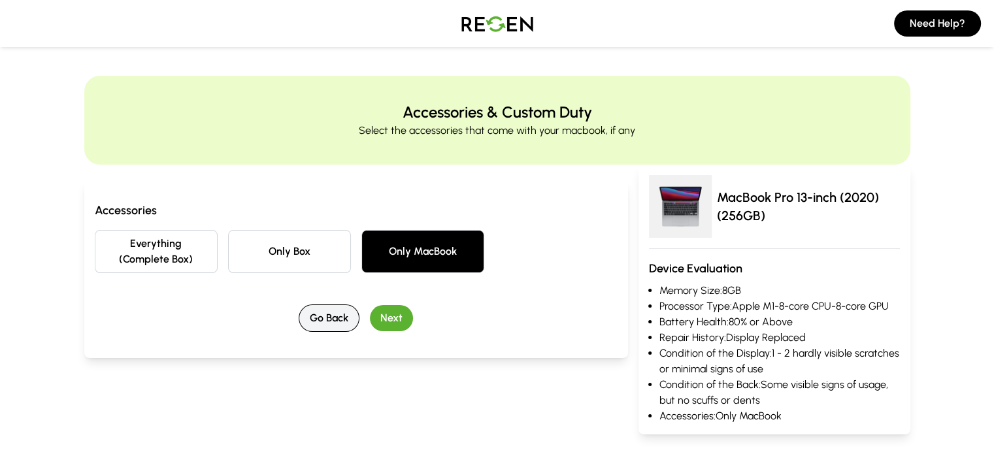
click at [307, 305] on button "Go Back" at bounding box center [329, 318] width 61 height 27
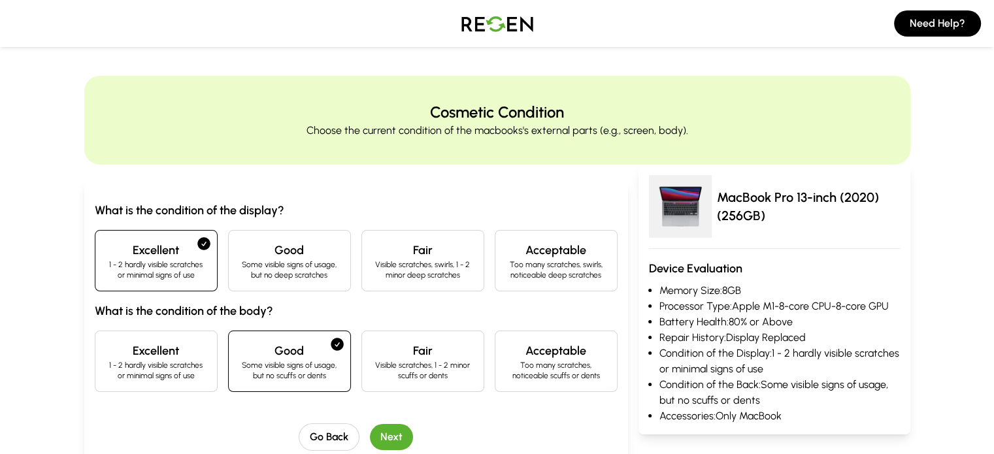
click at [142, 336] on div "Excellent 1 - 2 hardly visible scratches or minimal signs of use" at bounding box center [156, 361] width 123 height 61
click at [370, 435] on button "Next" at bounding box center [391, 437] width 43 height 26
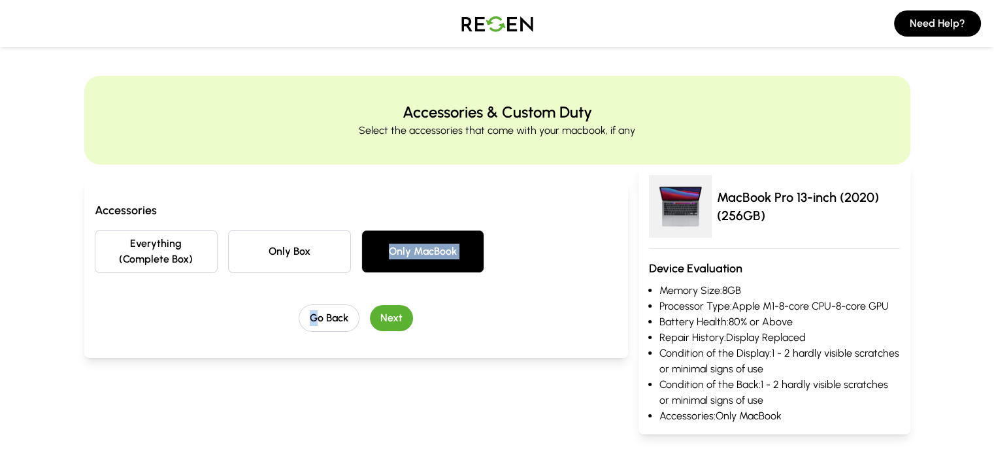
drag, startPoint x: 292, startPoint y: 258, endPoint x: 279, endPoint y: 244, distance: 19.0
click at [279, 244] on div "Accessories Everything (Complete Box) Only Box Only MacBook Go Back Next" at bounding box center [356, 266] width 523 height 131
click at [279, 244] on button "Only Box" at bounding box center [289, 251] width 123 height 43
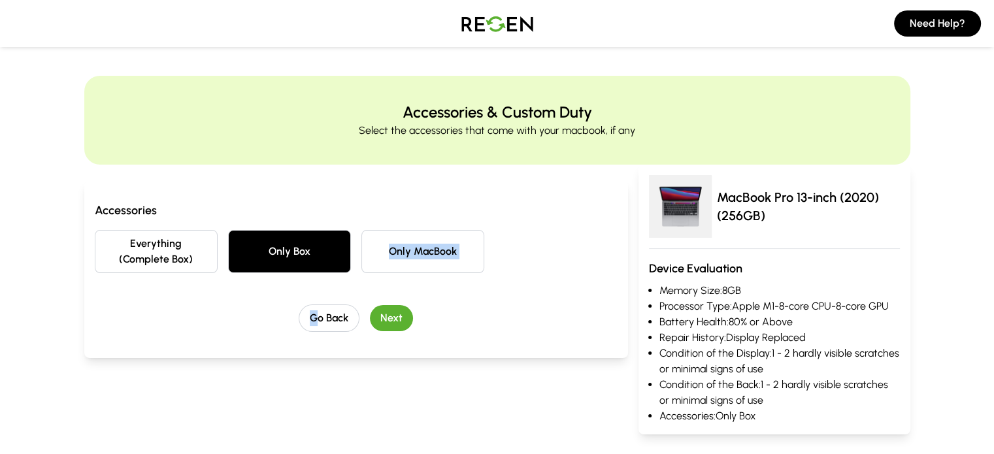
click at [371, 305] on button "Next" at bounding box center [391, 318] width 43 height 26
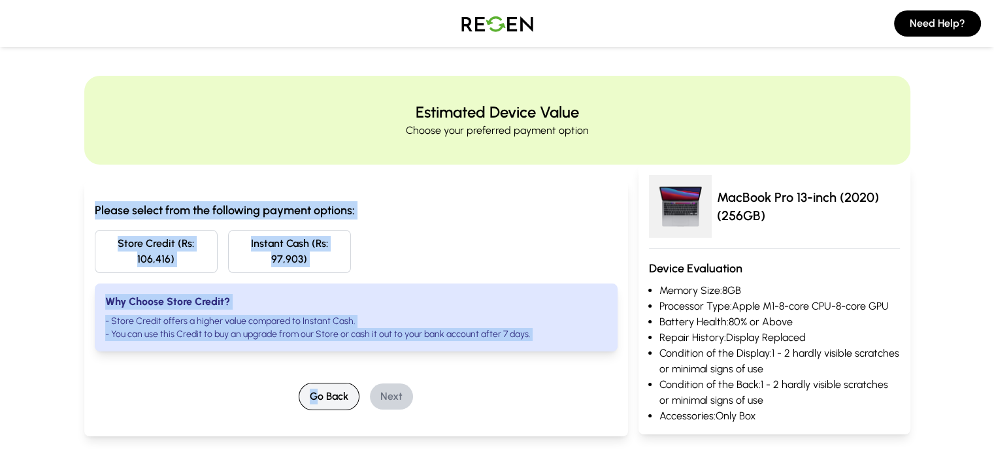
click at [304, 392] on button "Go Back" at bounding box center [329, 396] width 61 height 27
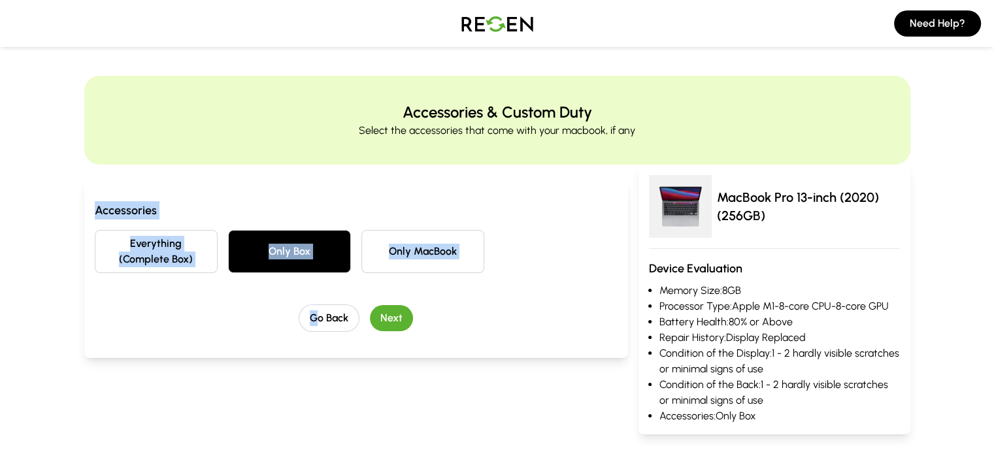
click at [112, 244] on button "Everything (Complete Box)" at bounding box center [156, 251] width 123 height 43
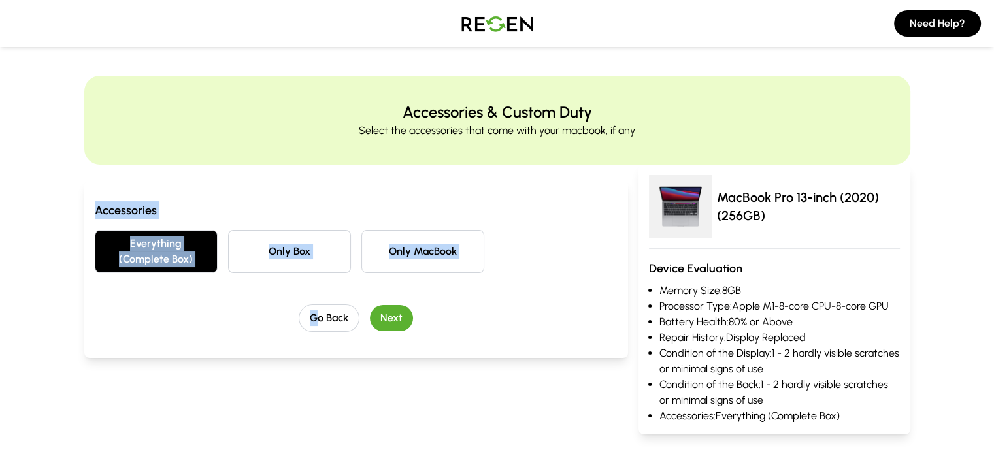
click at [370, 305] on button "Next" at bounding box center [391, 318] width 43 height 26
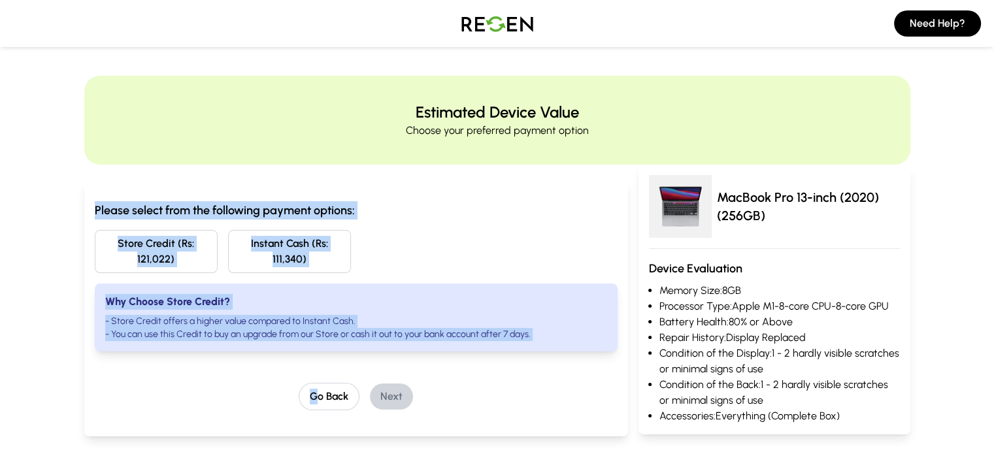
click at [328, 245] on div "Store Credit (Rs: 121,022) Instant Cash (Rs: 111,340)" at bounding box center [356, 251] width 523 height 43
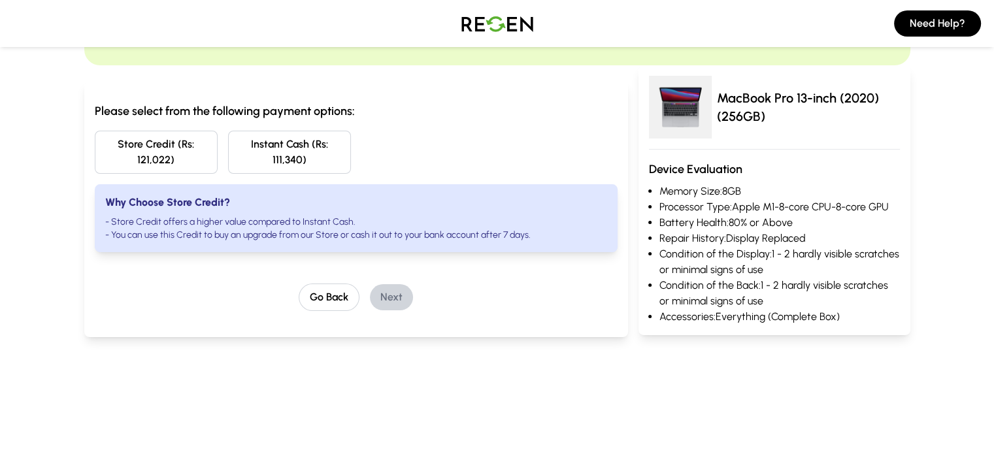
scroll to position [98, 0]
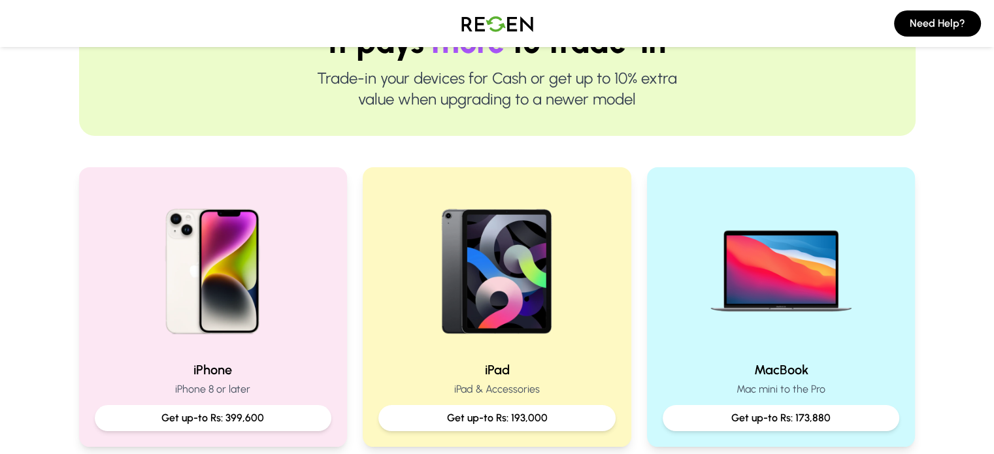
scroll to position [158, 0]
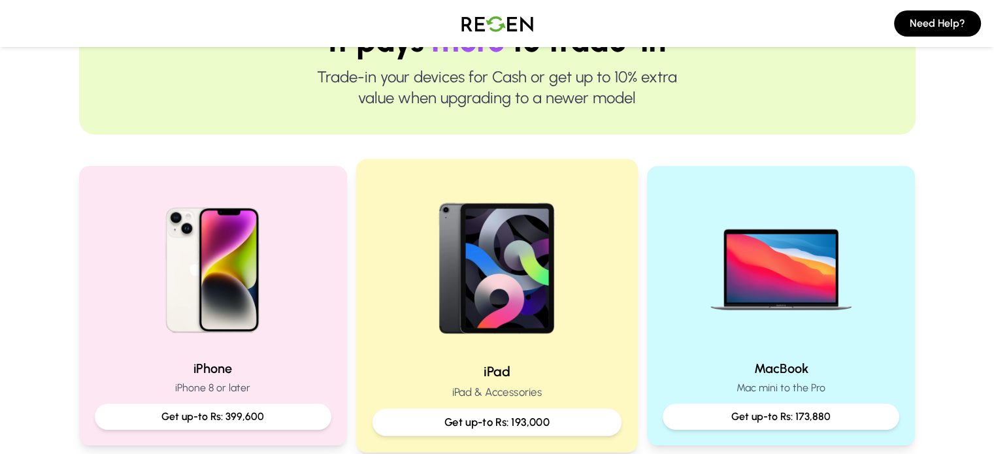
click at [532, 342] on img at bounding box center [497, 264] width 176 height 176
